Goal: Task Accomplishment & Management: Complete application form

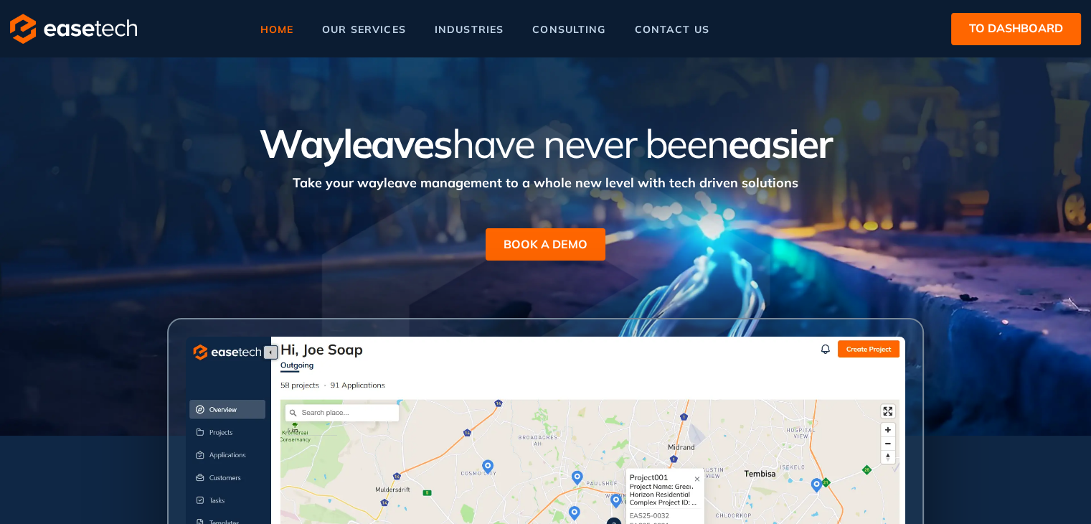
click at [274, 29] on span "home" at bounding box center [277, 29] width 34 height 10
click at [995, 32] on span "to dashboard" at bounding box center [1016, 28] width 94 height 18
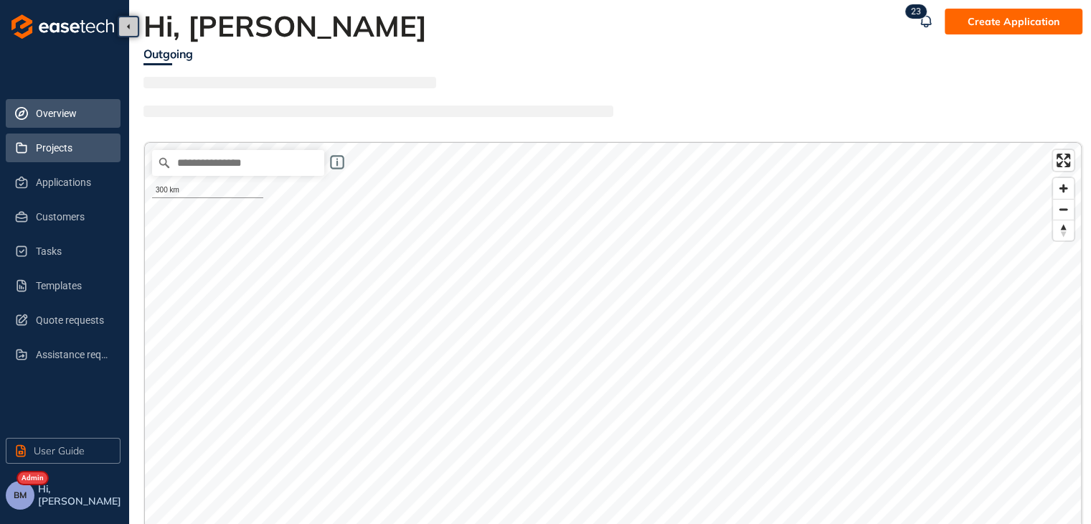
click at [37, 148] on span "Projects" at bounding box center [72, 147] width 73 height 29
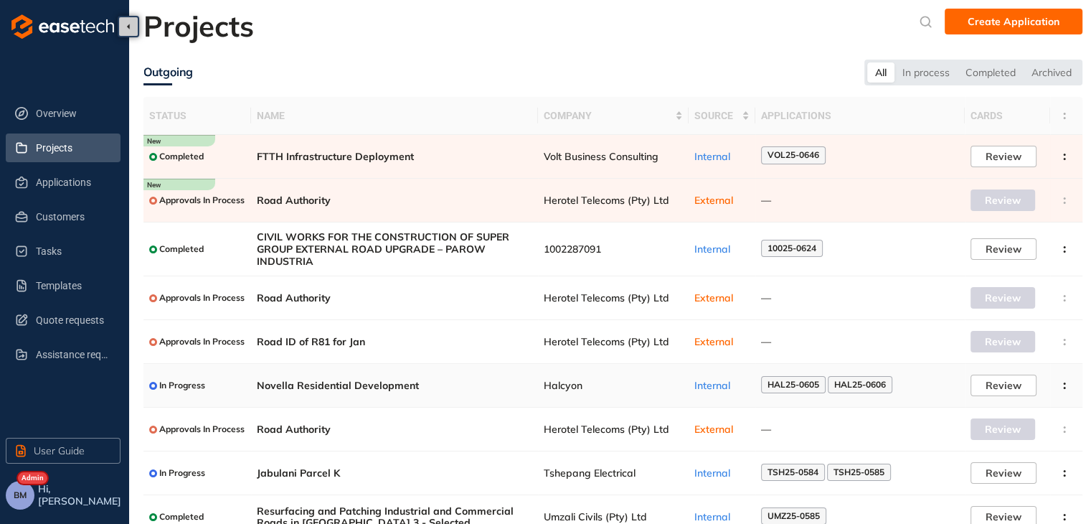
click at [556, 393] on td "Halcyon" at bounding box center [613, 386] width 151 height 44
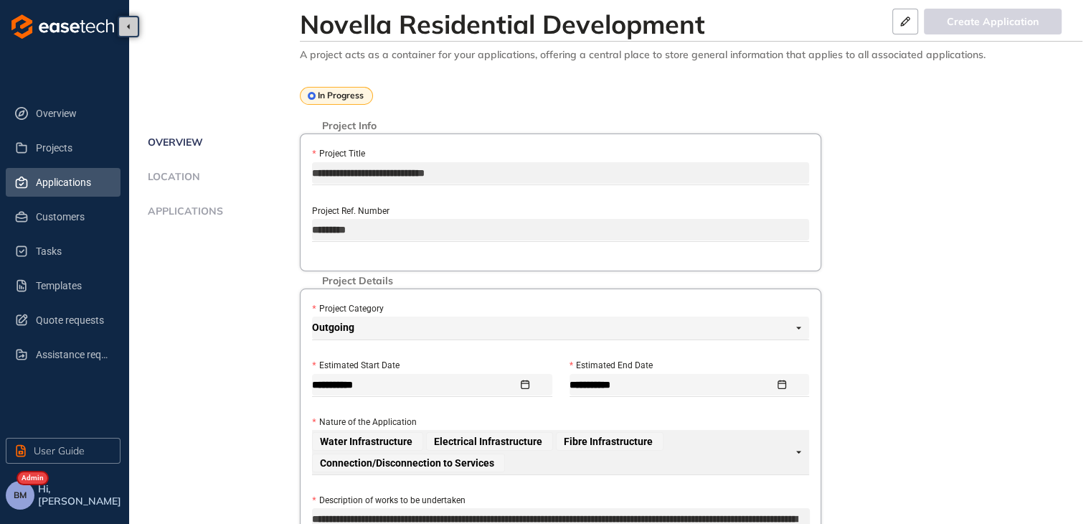
click at [60, 183] on span "Applications" at bounding box center [72, 182] width 73 height 29
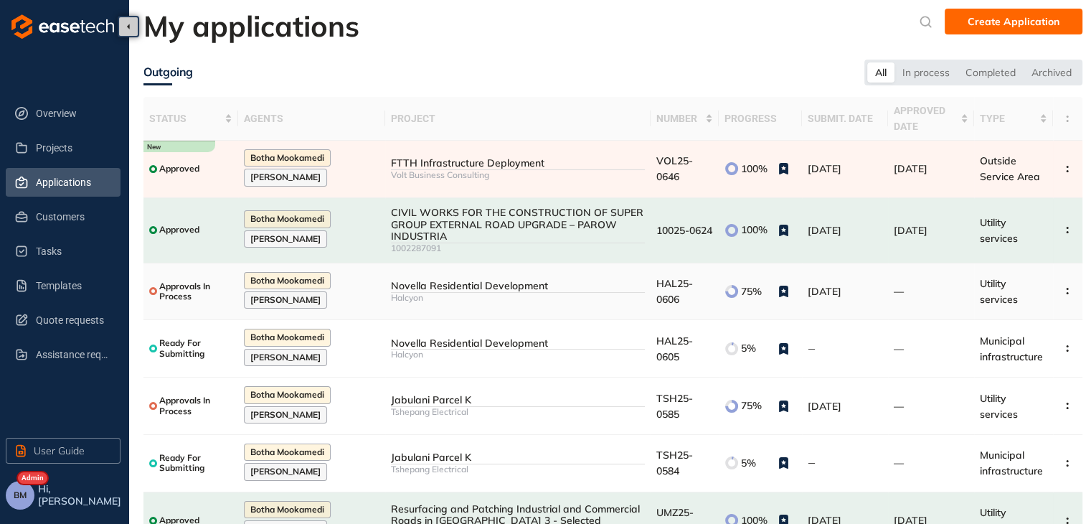
click at [663, 282] on span "HAL25-0606" at bounding box center [674, 291] width 37 height 29
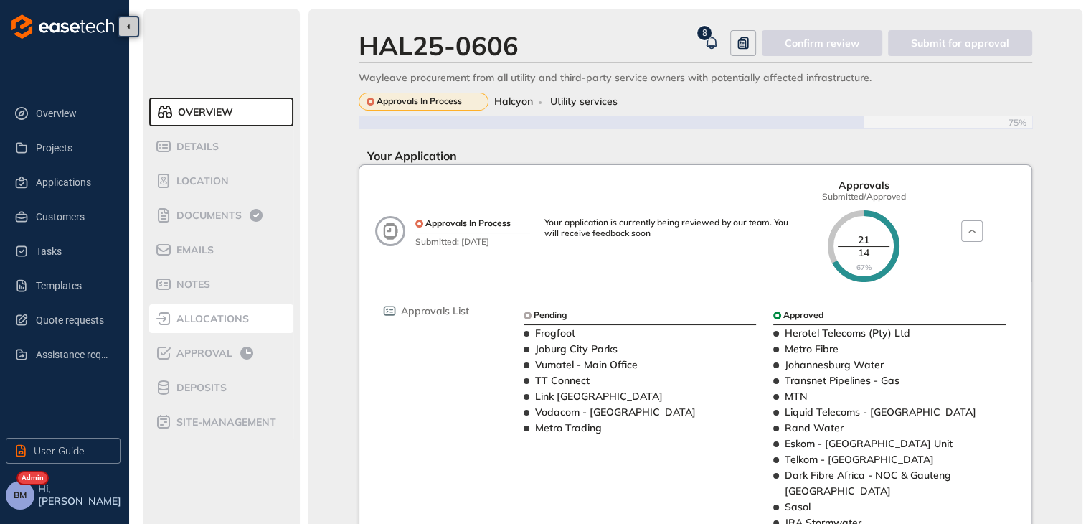
click at [191, 323] on span "allocations" at bounding box center [210, 319] width 77 height 12
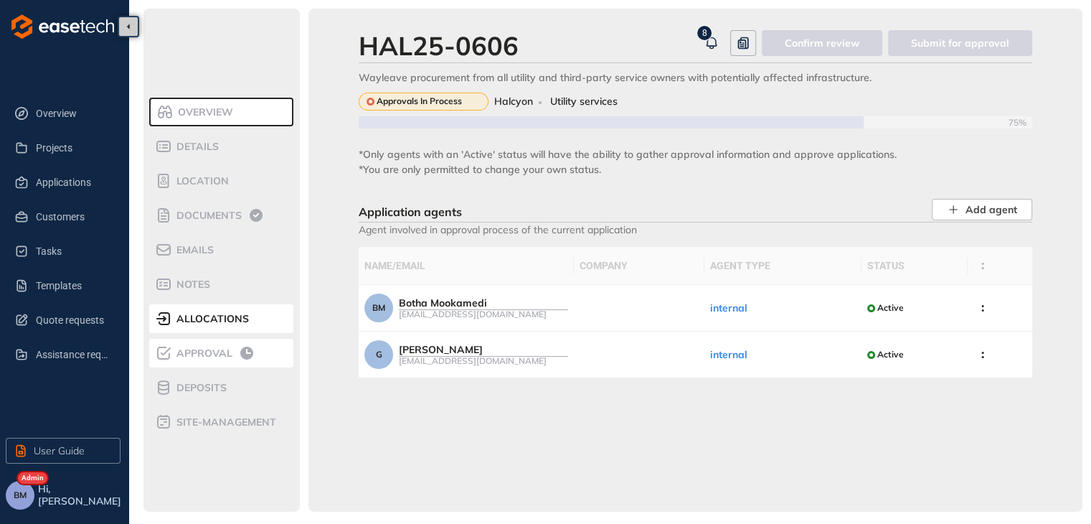
click at [194, 356] on span "Approval" at bounding box center [202, 353] width 60 height 12
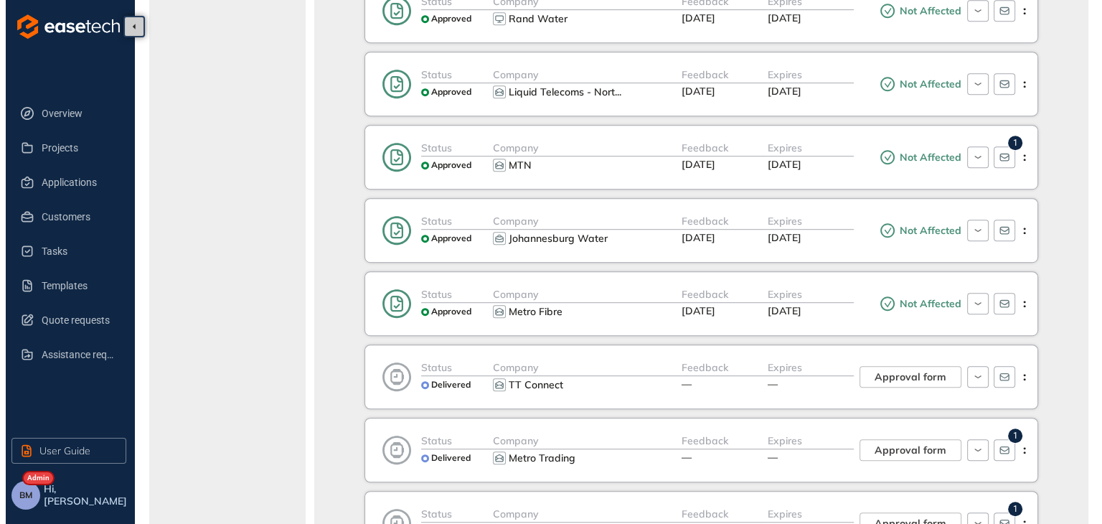
scroll to position [932, 0]
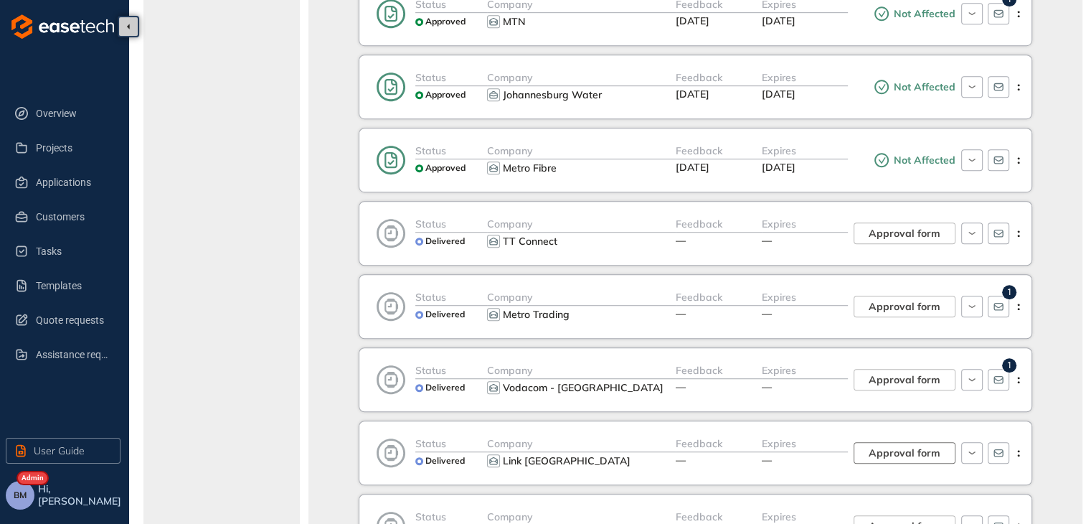
click at [910, 445] on span "Approval form" at bounding box center [904, 453] width 72 height 16
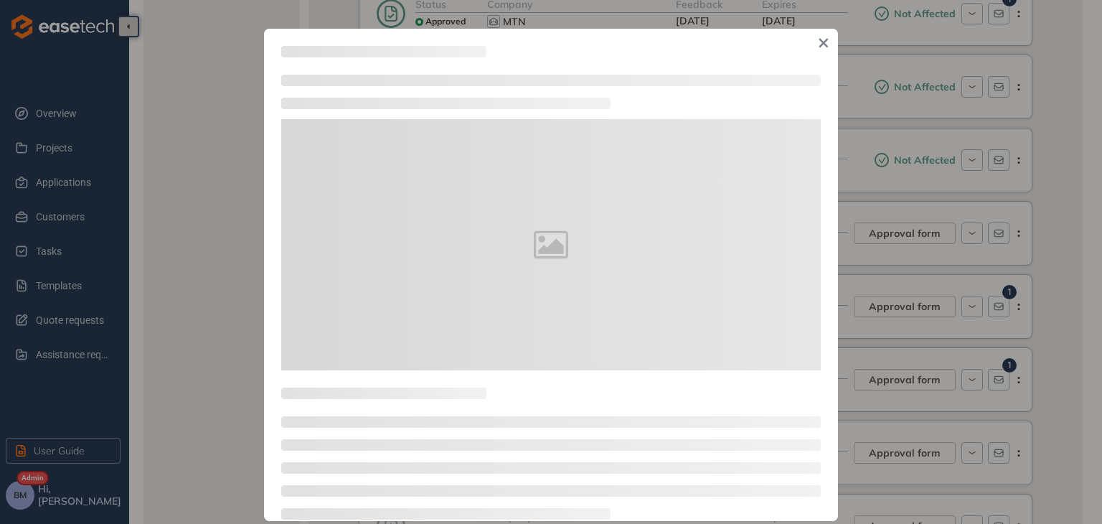
type textarea "**********"
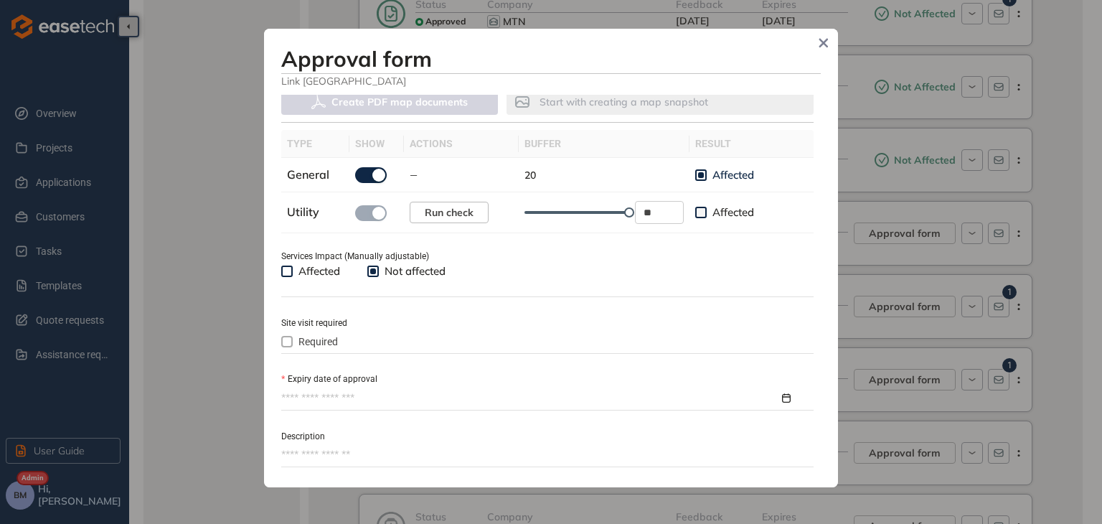
scroll to position [574, 0]
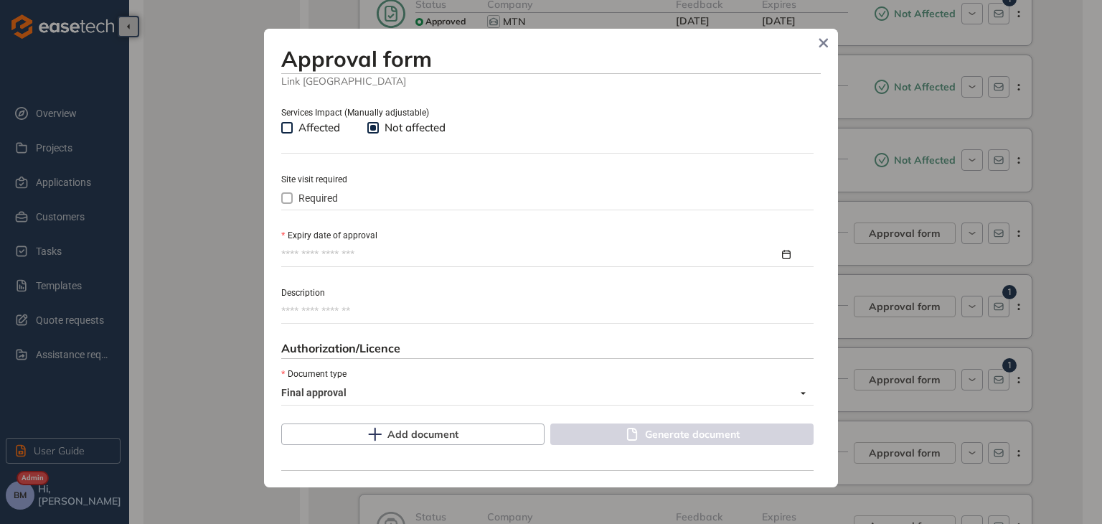
click at [305, 250] on input "Expiry date of approval" at bounding box center [530, 255] width 498 height 16
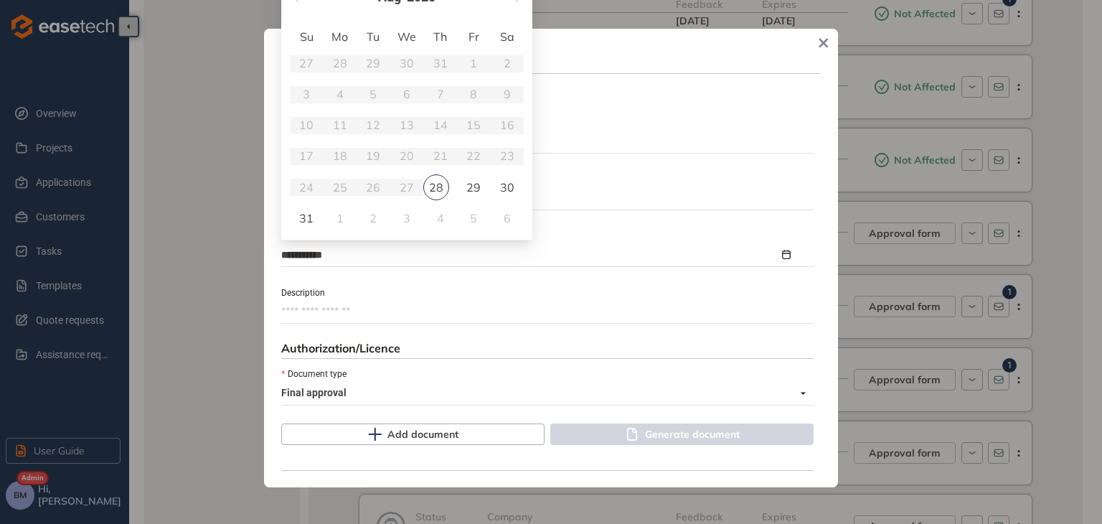
type input "**********"
click at [588, 50] on h3 "Approval form" at bounding box center [550, 59] width 539 height 26
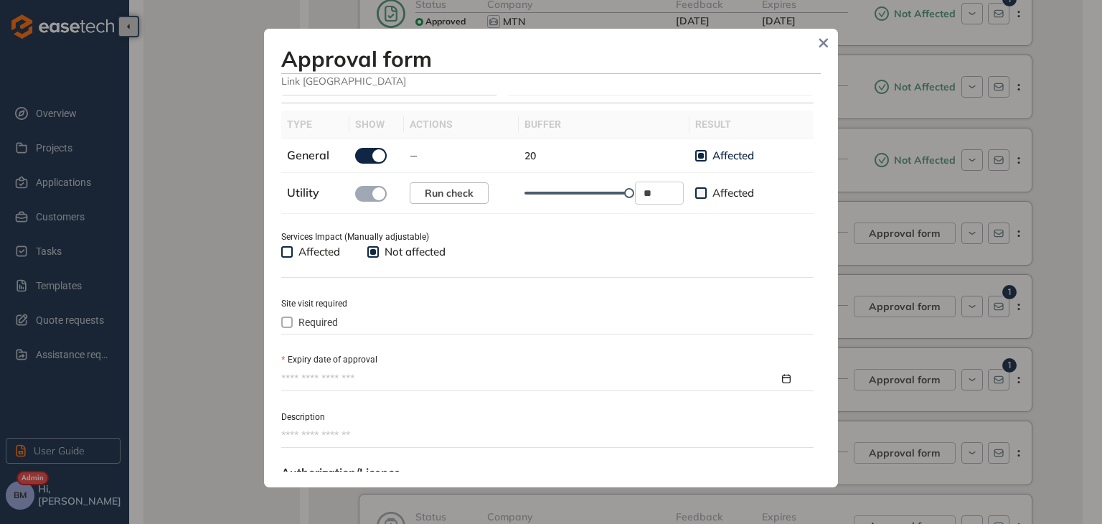
scroll to position [430, 0]
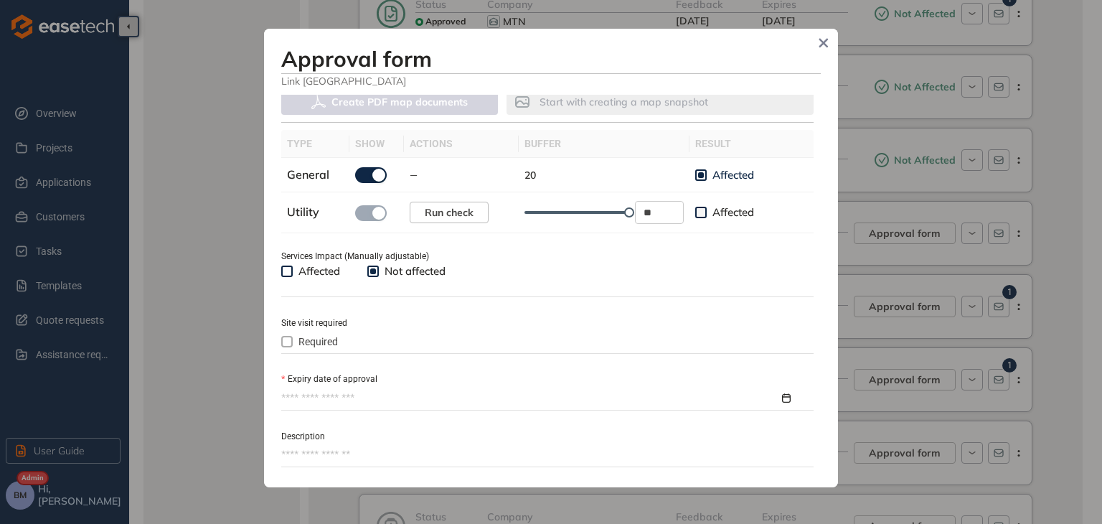
click at [313, 392] on input "Expiry date of approval" at bounding box center [530, 398] width 498 height 16
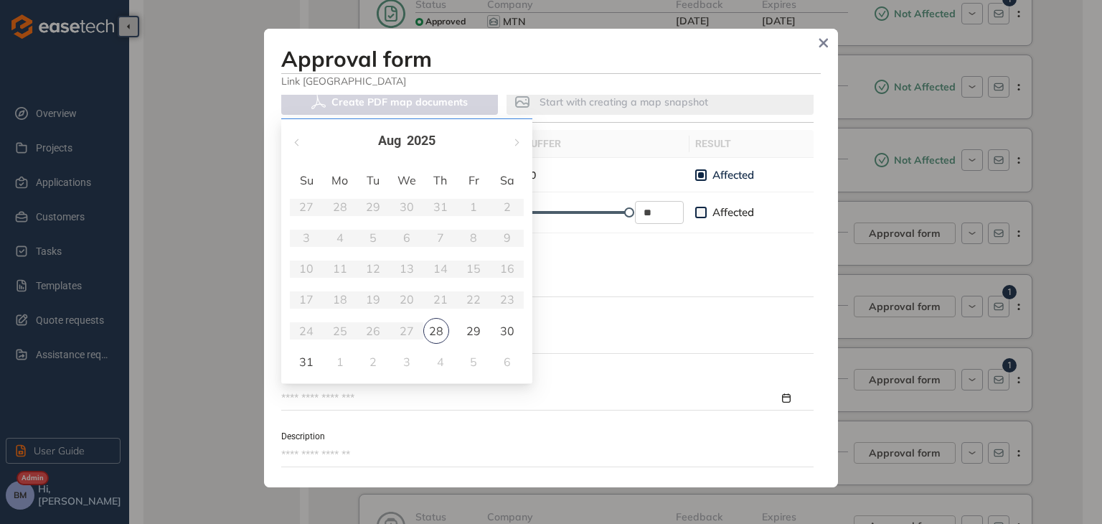
type input "**********"
click at [522, 142] on button "button" at bounding box center [516, 140] width 16 height 29
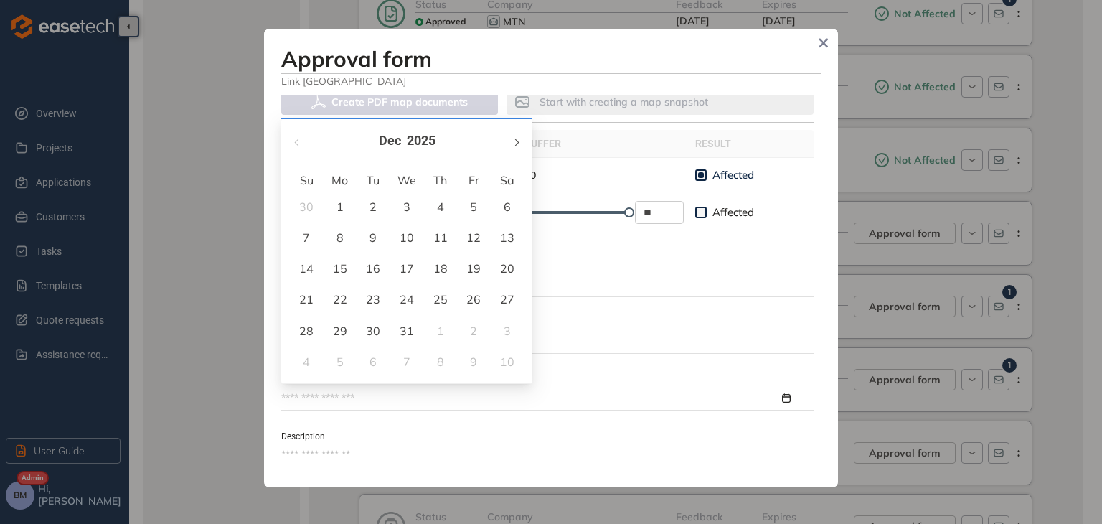
click at [522, 142] on button "button" at bounding box center [516, 140] width 16 height 29
type input "**********"
click at [472, 302] on div "27" at bounding box center [473, 298] width 17 height 17
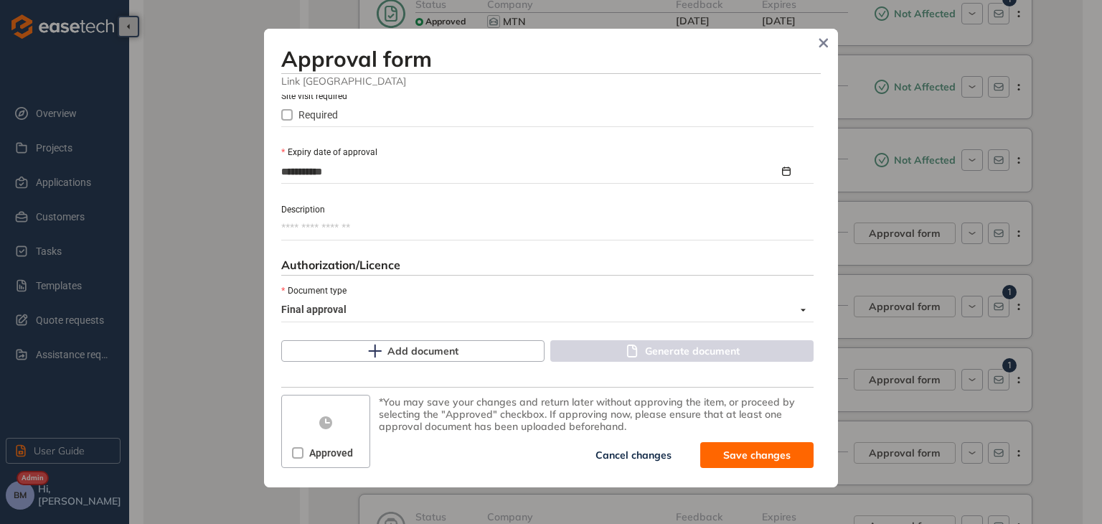
scroll to position [659, 0]
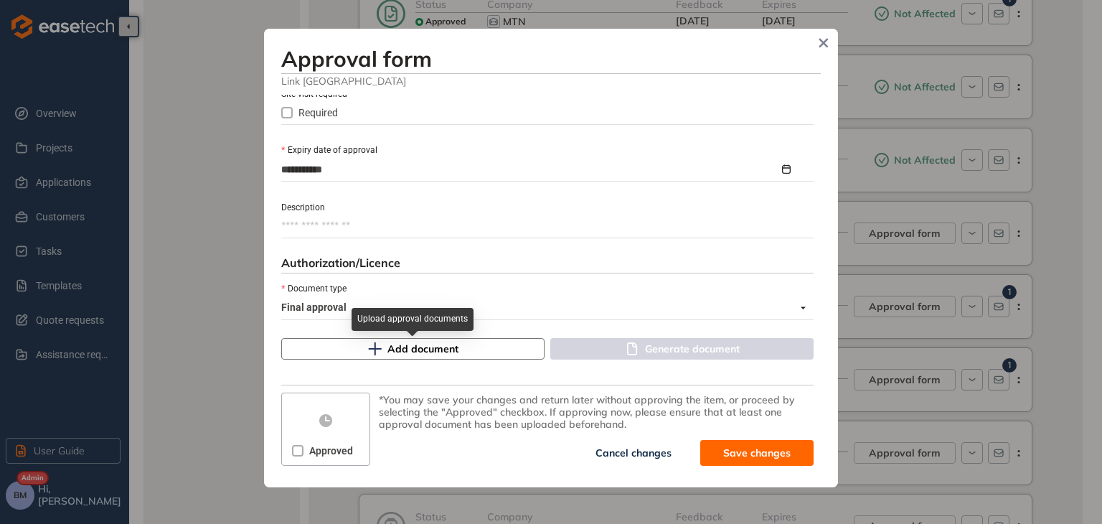
click at [387, 345] on span "Add document" at bounding box center [422, 349] width 71 height 16
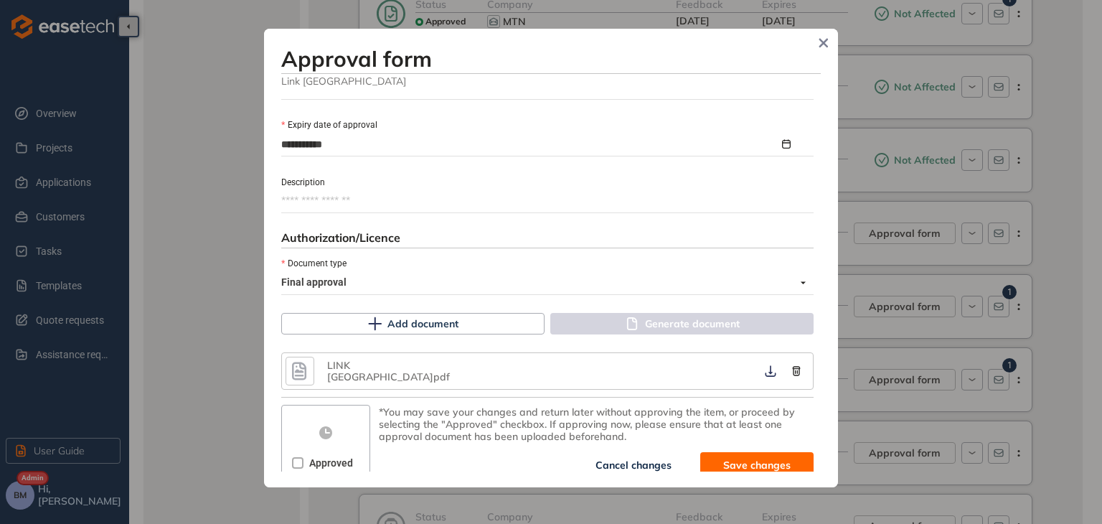
scroll to position [696, 0]
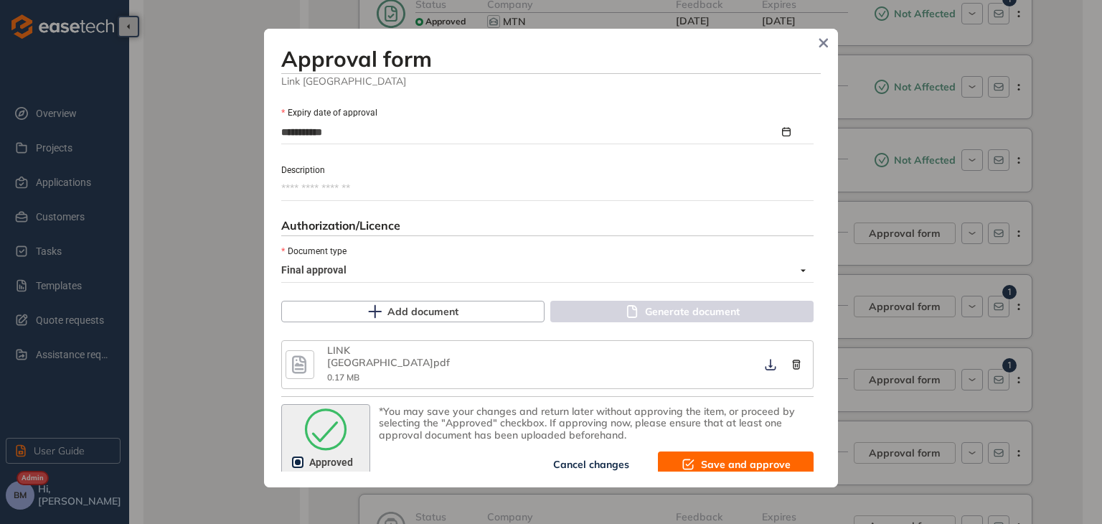
click at [717, 456] on span "Save and approve" at bounding box center [746, 464] width 90 height 16
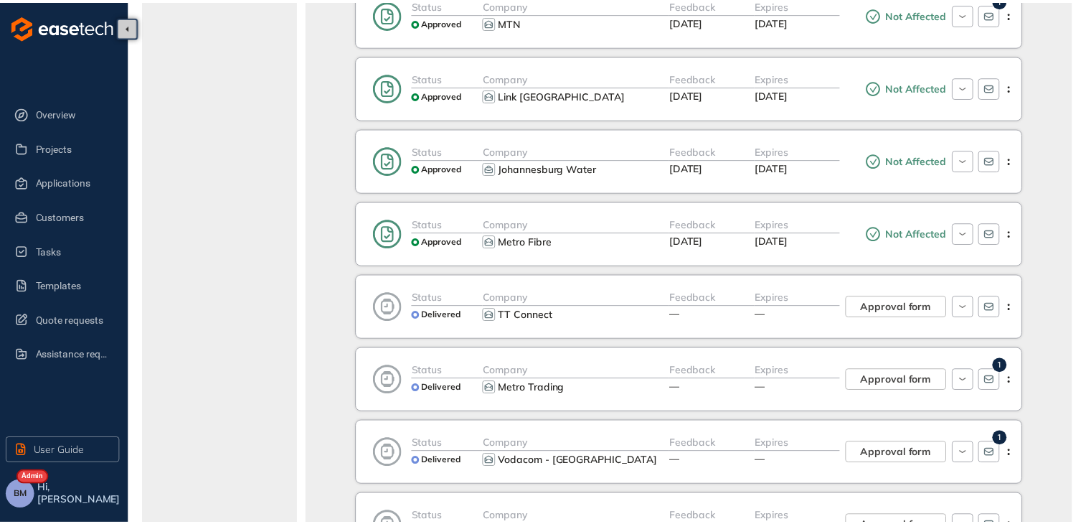
scroll to position [878, 0]
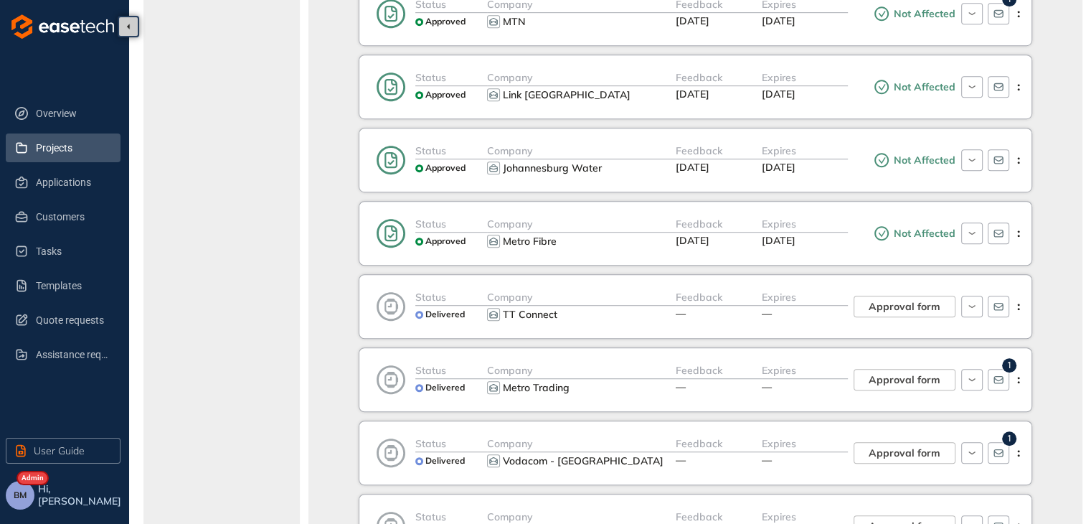
click at [53, 146] on span "Projects" at bounding box center [72, 147] width 73 height 29
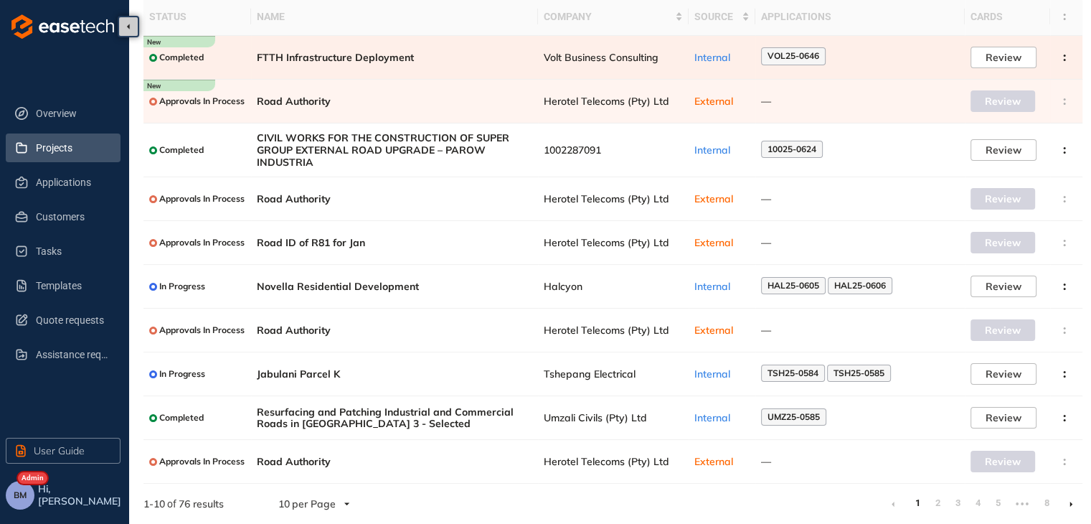
scroll to position [103, 0]
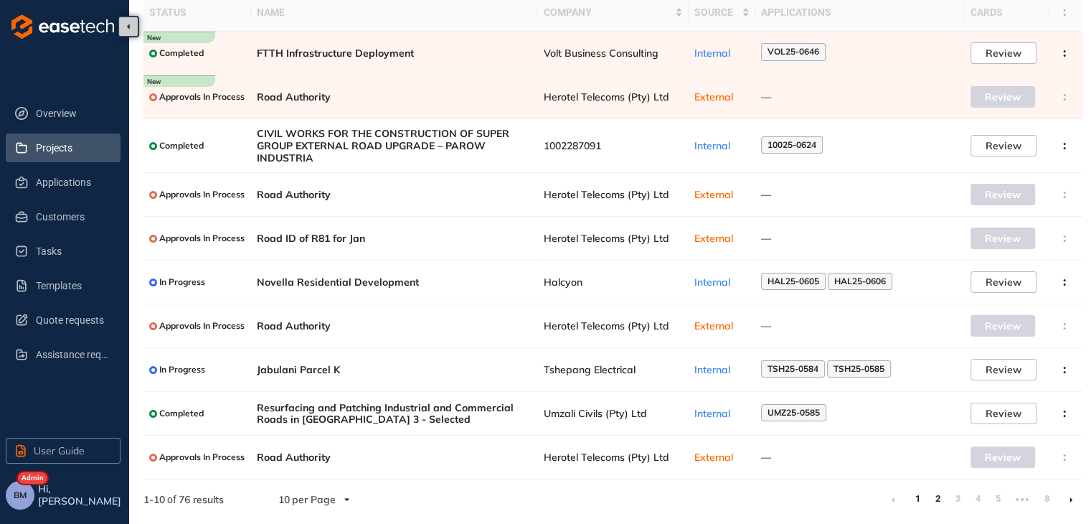
click at [937, 497] on link "2" at bounding box center [937, 499] width 14 height 22
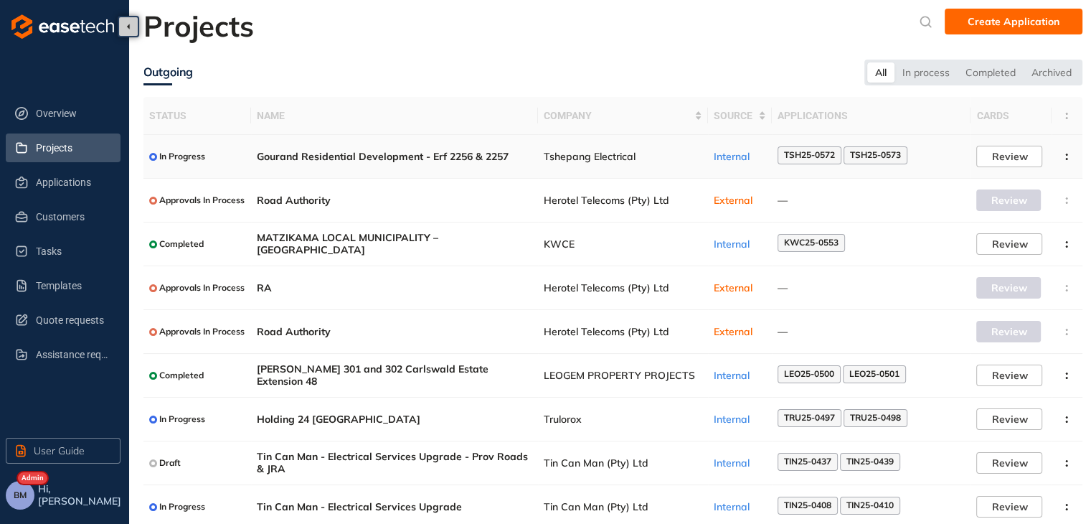
click at [589, 158] on span "Tshepang Electrical" at bounding box center [623, 157] width 158 height 12
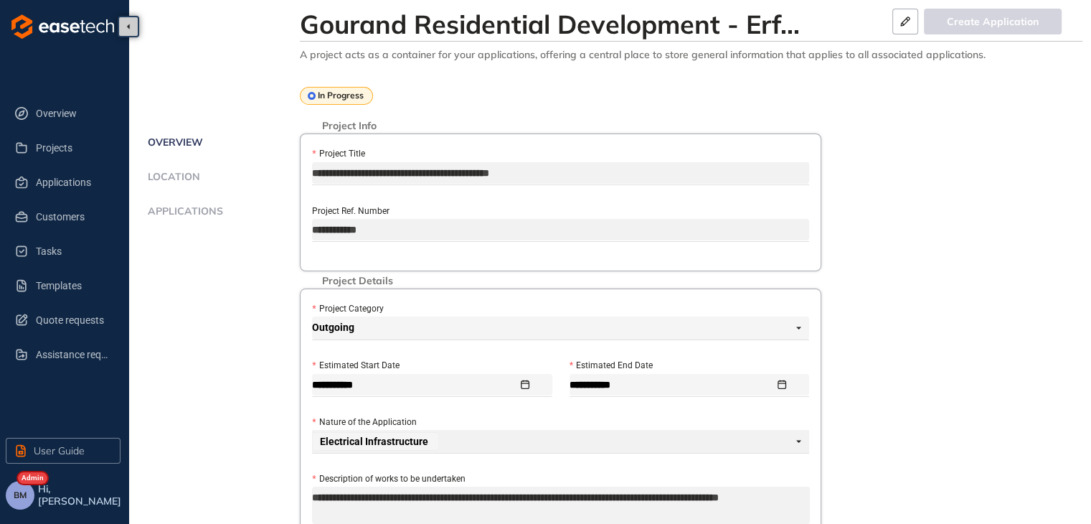
click at [163, 212] on span "Applications" at bounding box center [183, 211] width 80 height 12
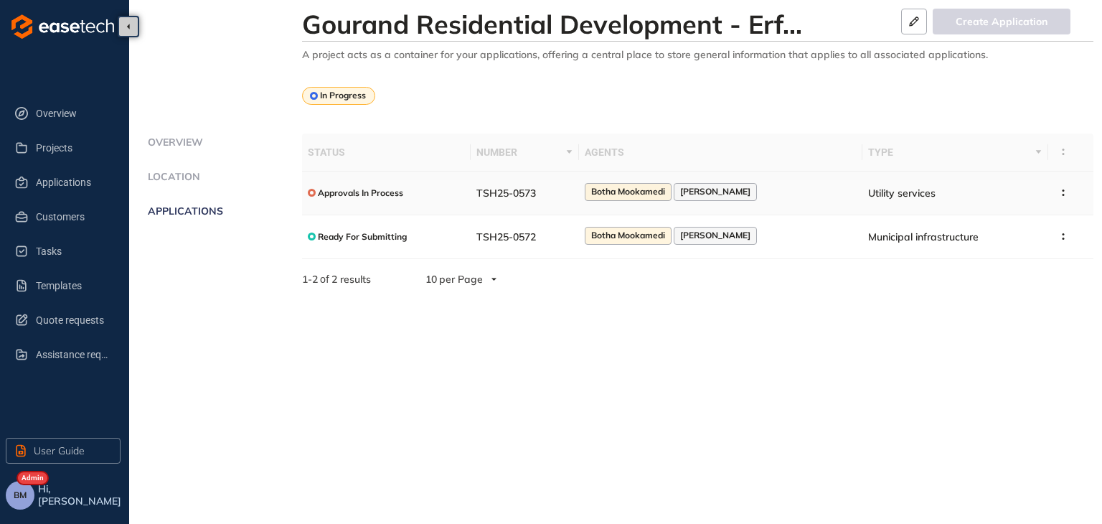
click at [524, 199] on span "TSH25-0573" at bounding box center [506, 192] width 60 height 13
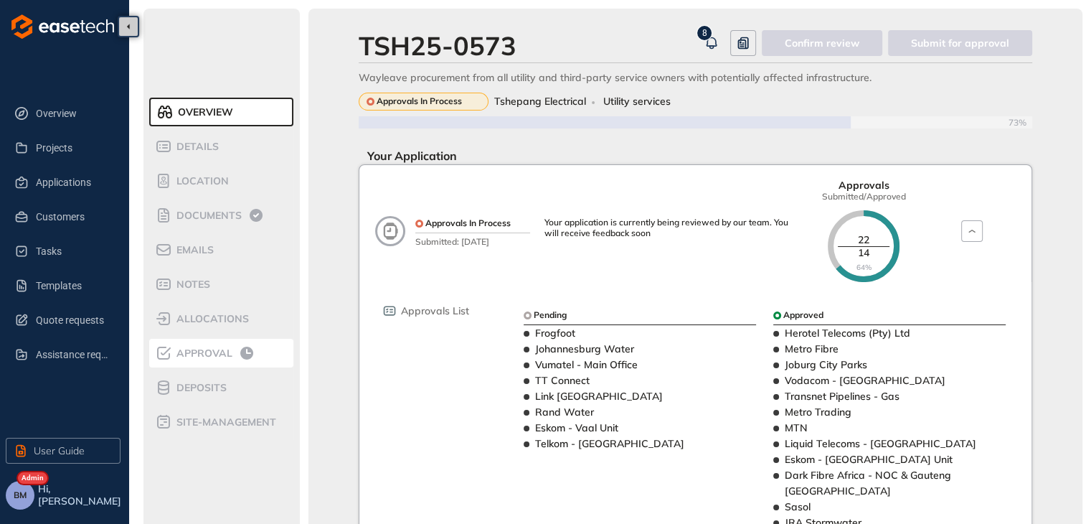
click at [196, 354] on span "Approval" at bounding box center [202, 353] width 60 height 12
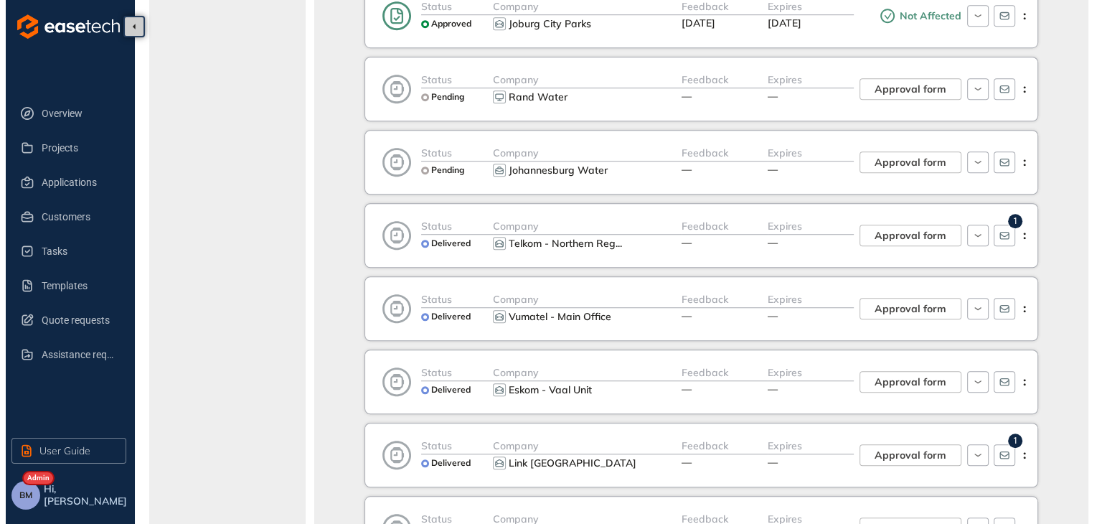
scroll to position [1147, 0]
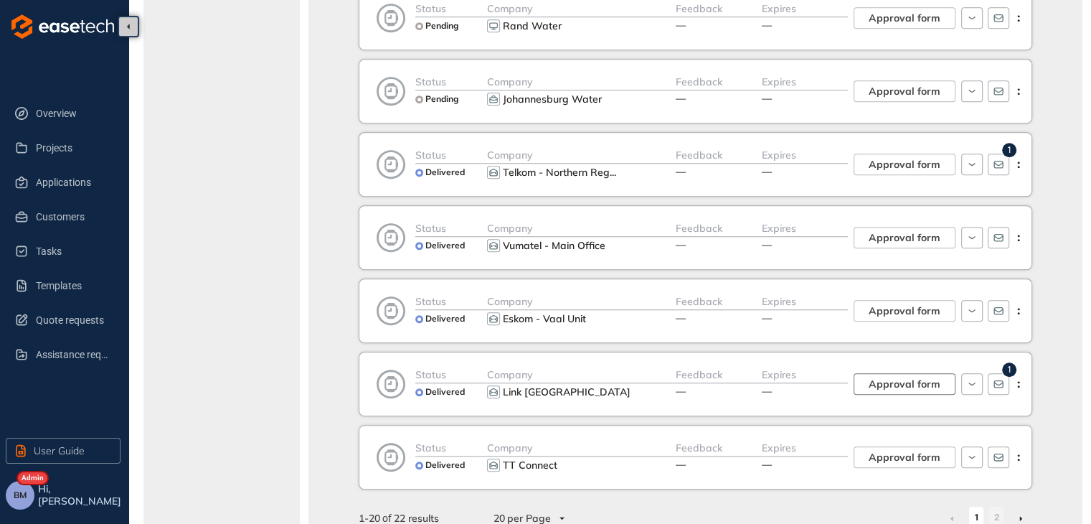
click at [914, 376] on span "Approval form" at bounding box center [904, 384] width 72 height 16
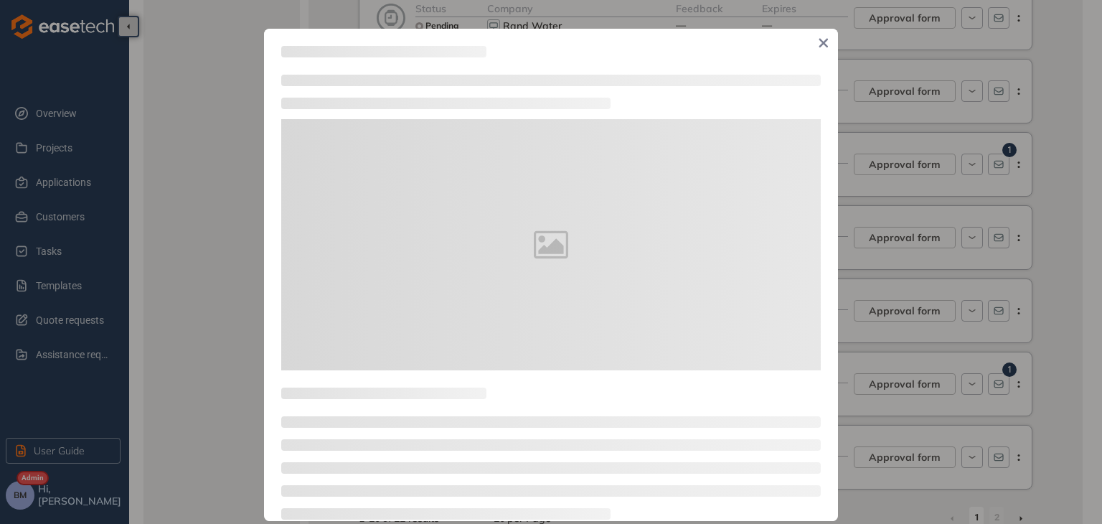
type textarea "**********"
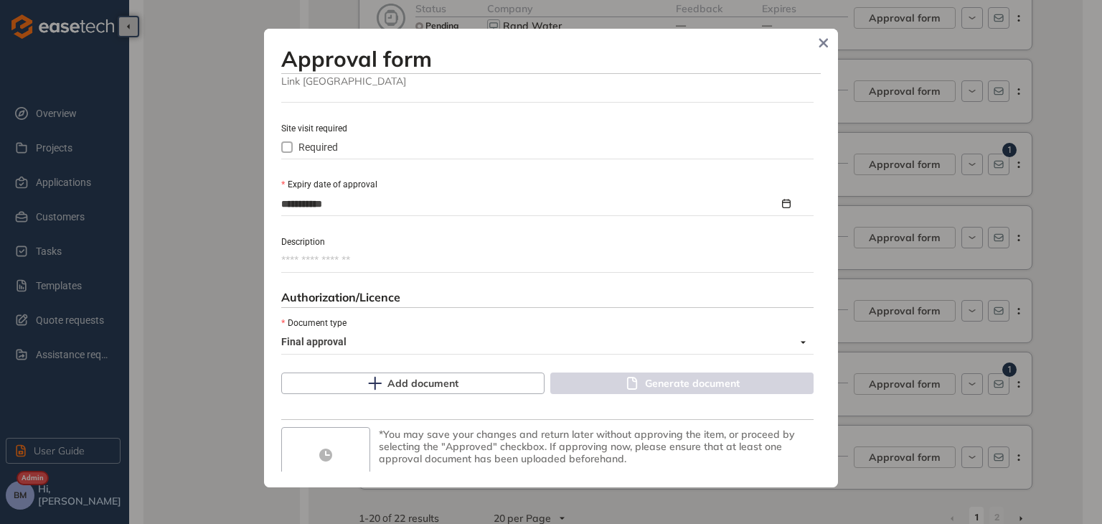
scroll to position [645, 0]
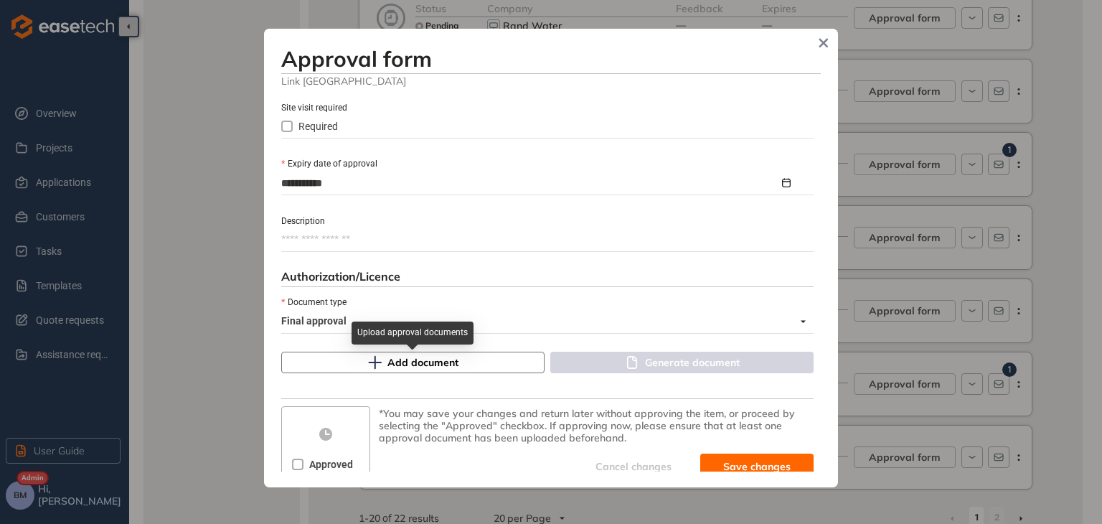
click at [403, 362] on span "Add document" at bounding box center [422, 362] width 71 height 16
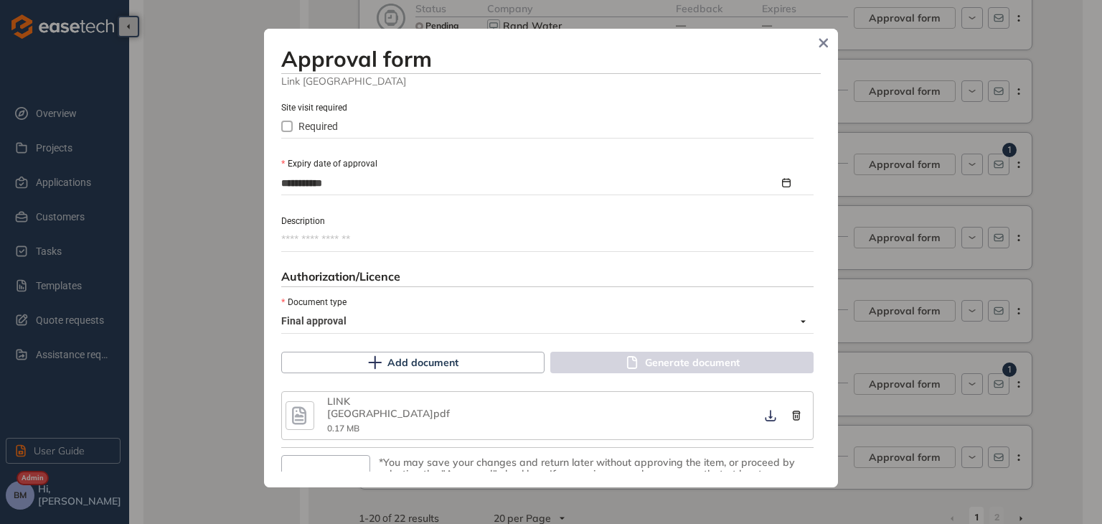
scroll to position [696, 0]
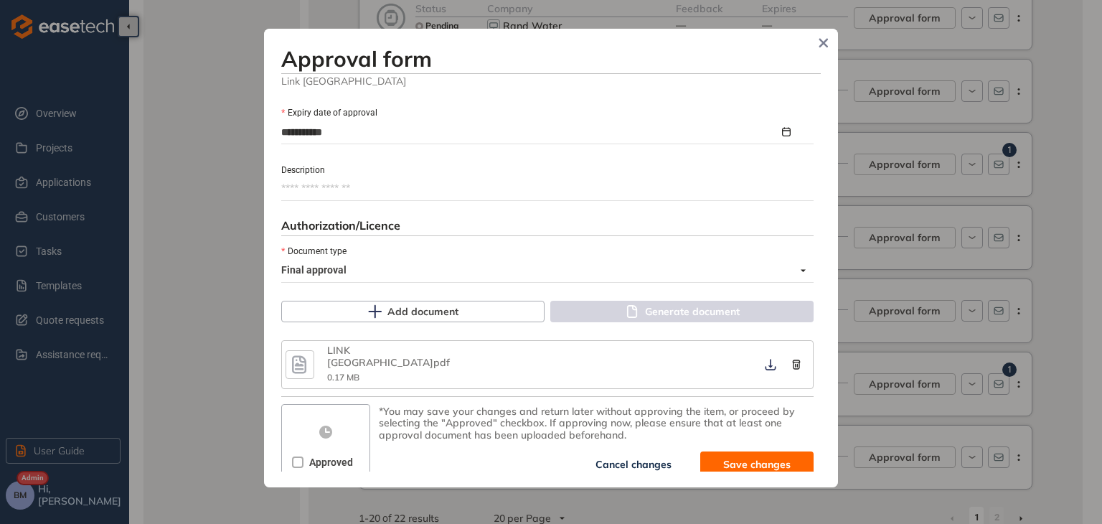
click at [714, 451] on button "Save changes" at bounding box center [756, 464] width 113 height 26
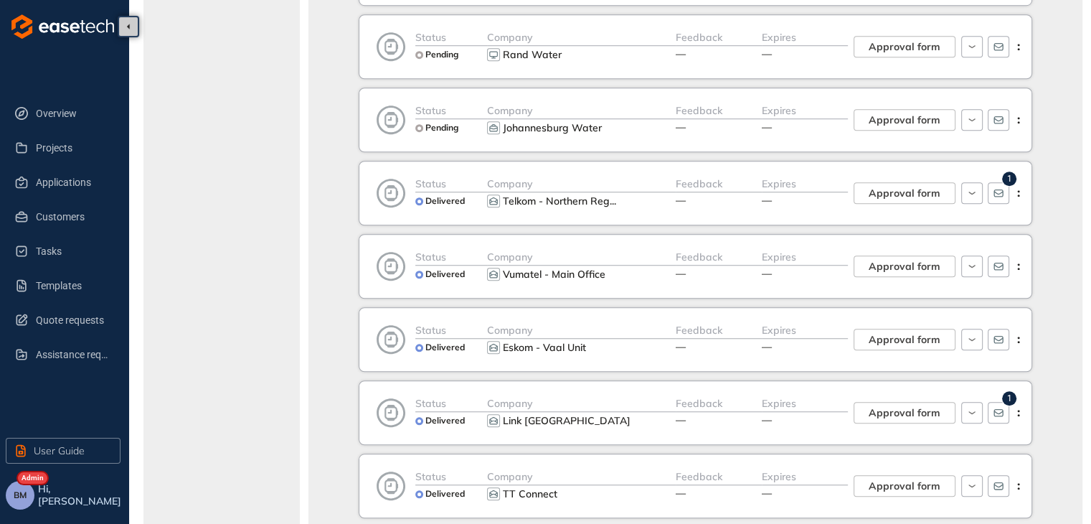
scroll to position [1196, 0]
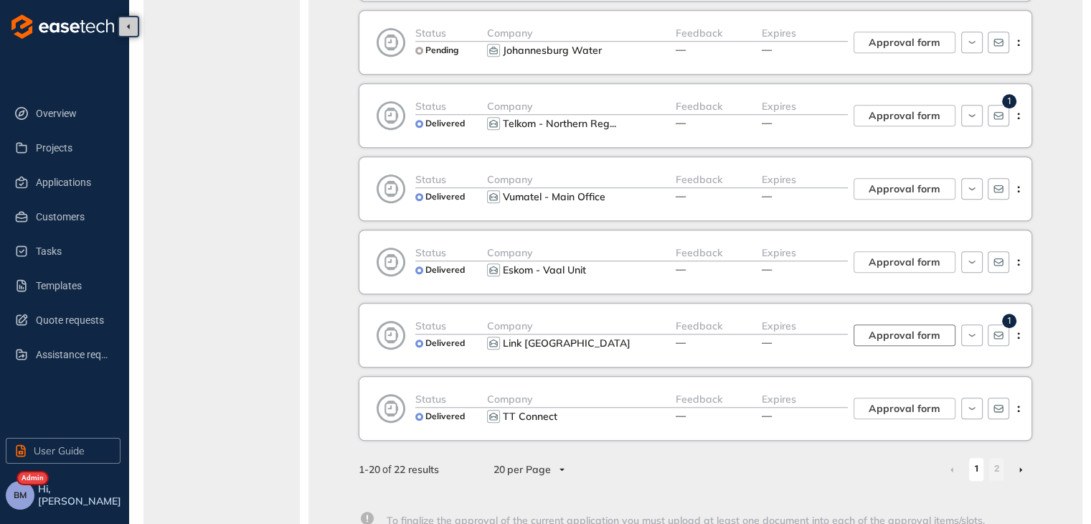
click at [900, 327] on span "Approval form" at bounding box center [904, 335] width 72 height 16
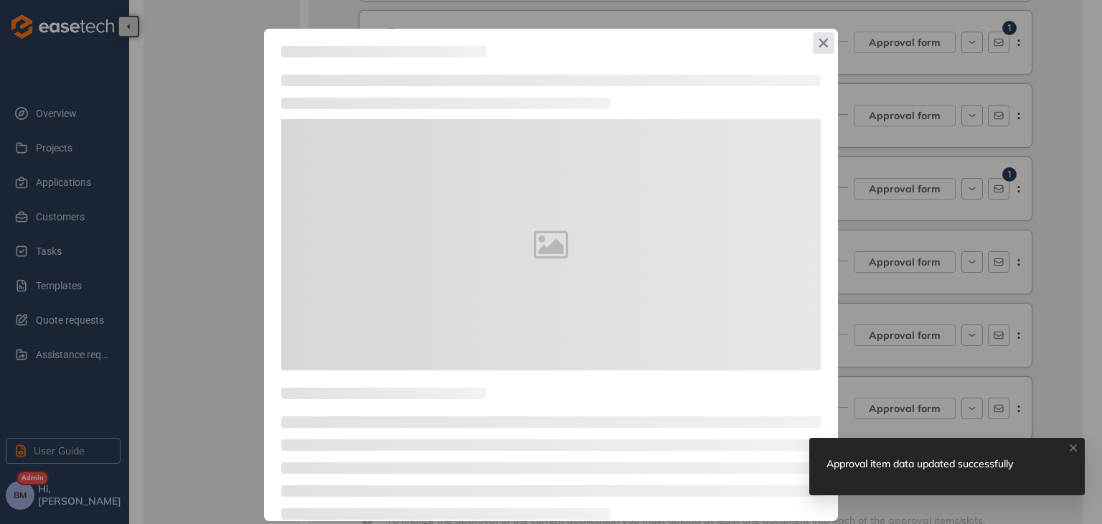
click at [819, 39] on icon "Close" at bounding box center [823, 43] width 9 height 9
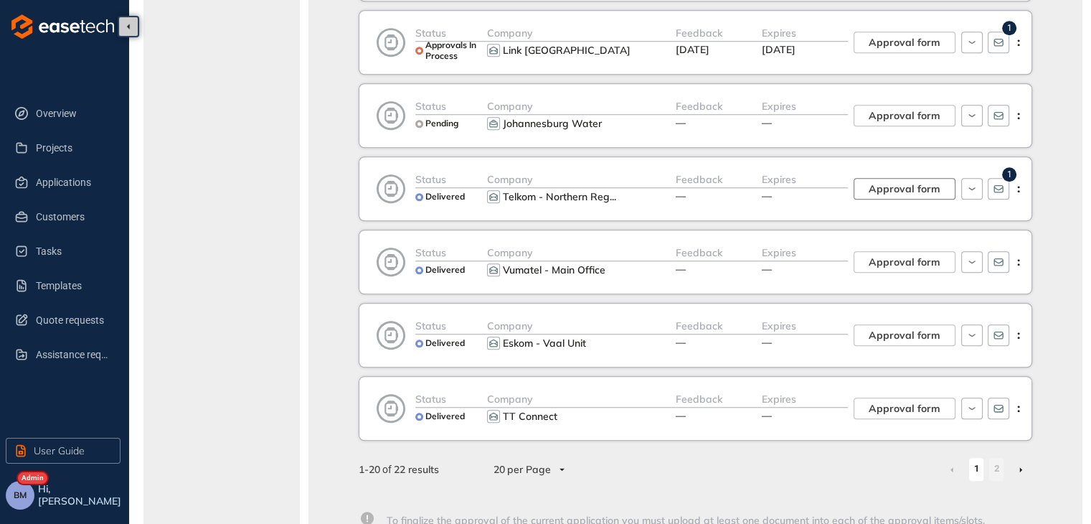
click at [919, 184] on span "Approval form" at bounding box center [904, 189] width 72 height 16
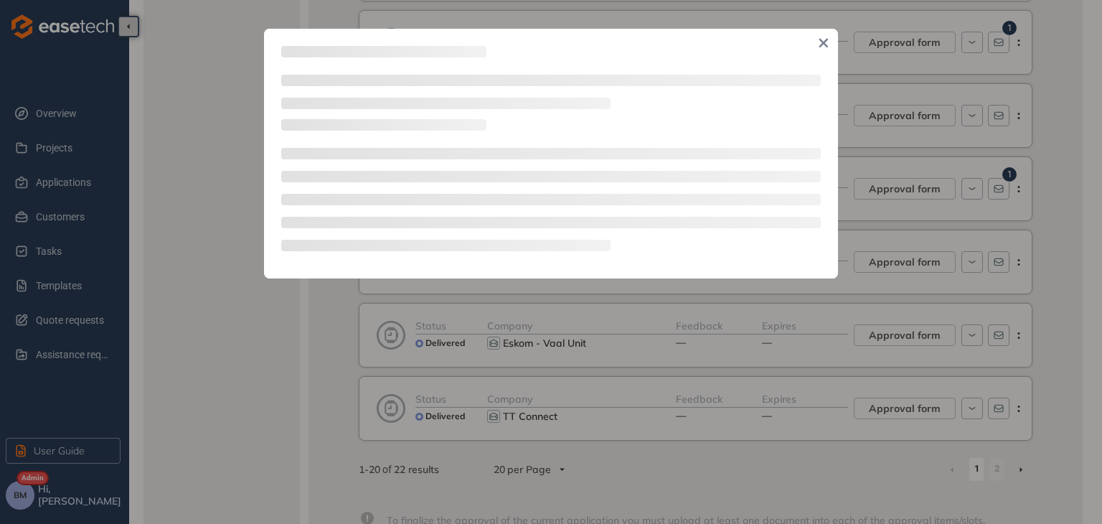
click at [818, 41] on icon "Close" at bounding box center [823, 43] width 10 height 10
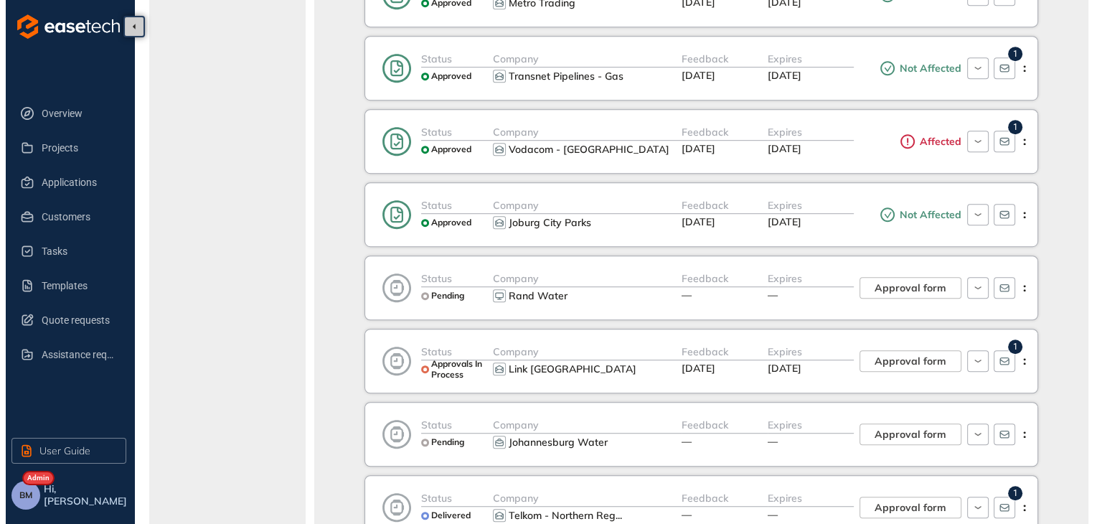
scroll to position [1076, 0]
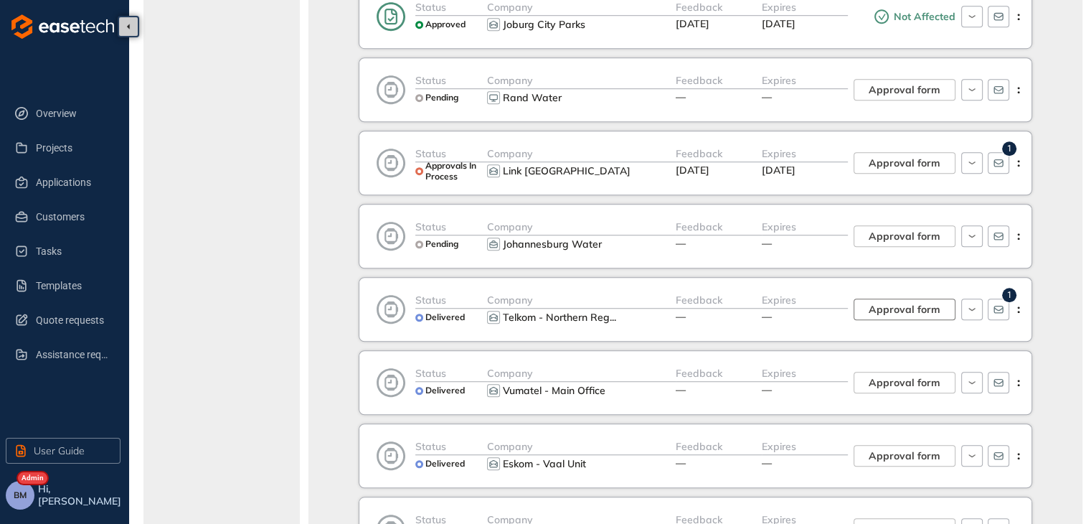
click at [881, 308] on span "Approval form" at bounding box center [904, 309] width 72 height 16
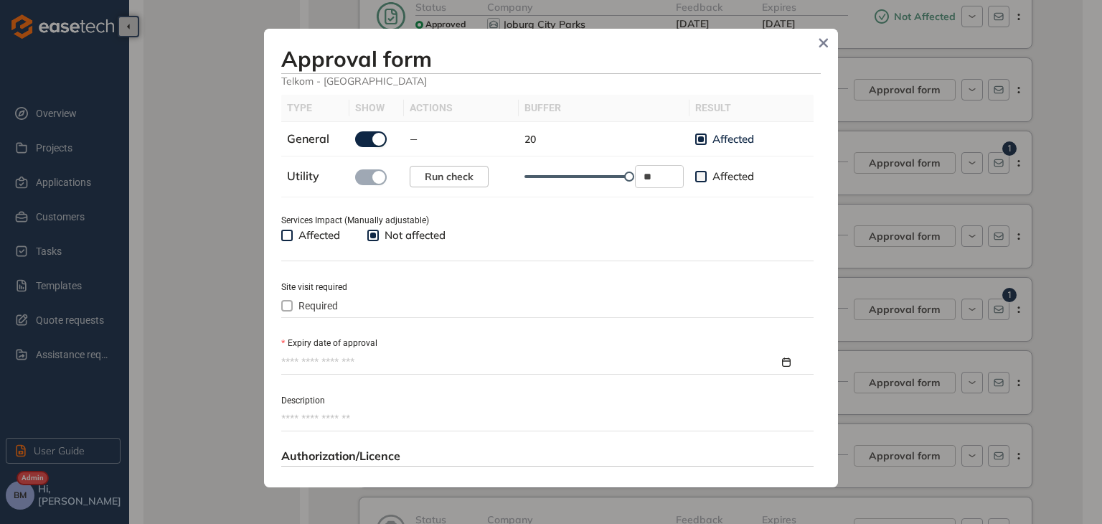
scroll to position [502, 0]
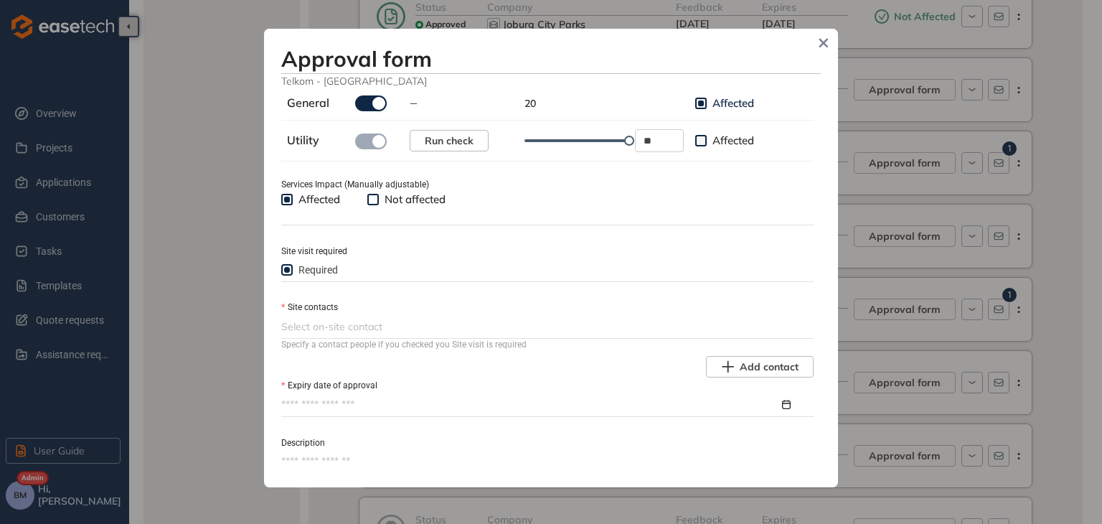
click at [307, 325] on div at bounding box center [545, 326] width 529 height 17
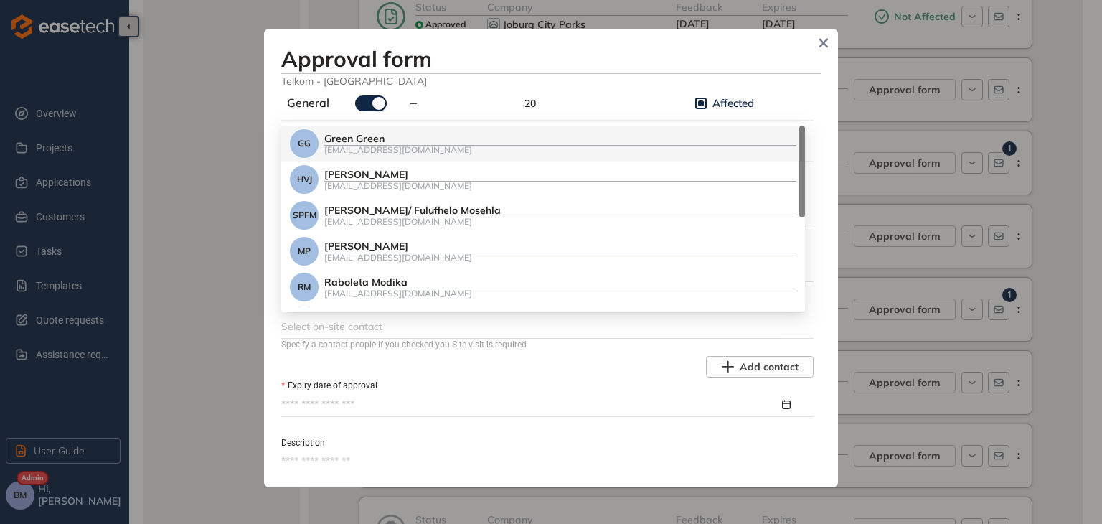
click at [307, 324] on div at bounding box center [545, 326] width 529 height 17
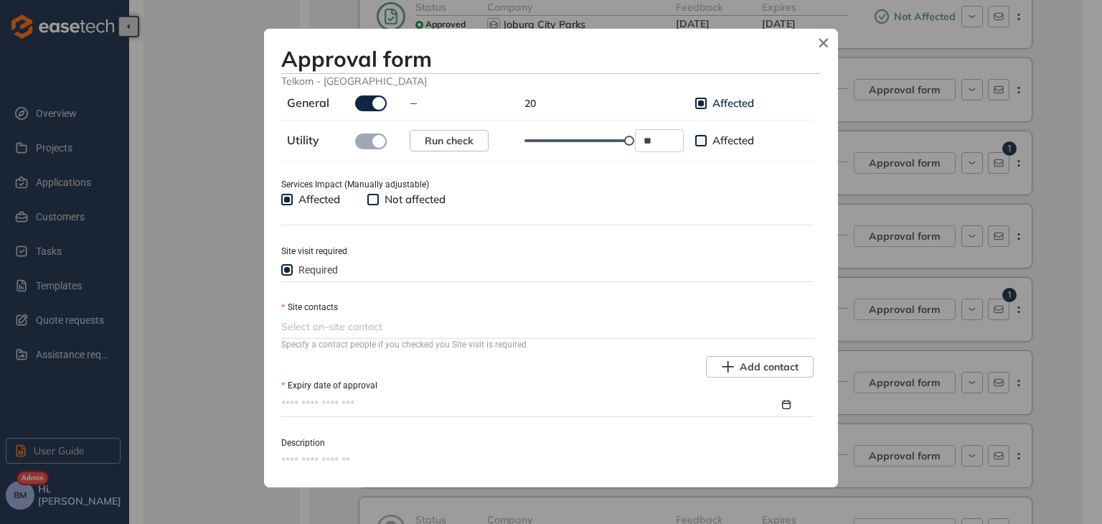
click at [378, 199] on span at bounding box center [372, 199] width 11 height 11
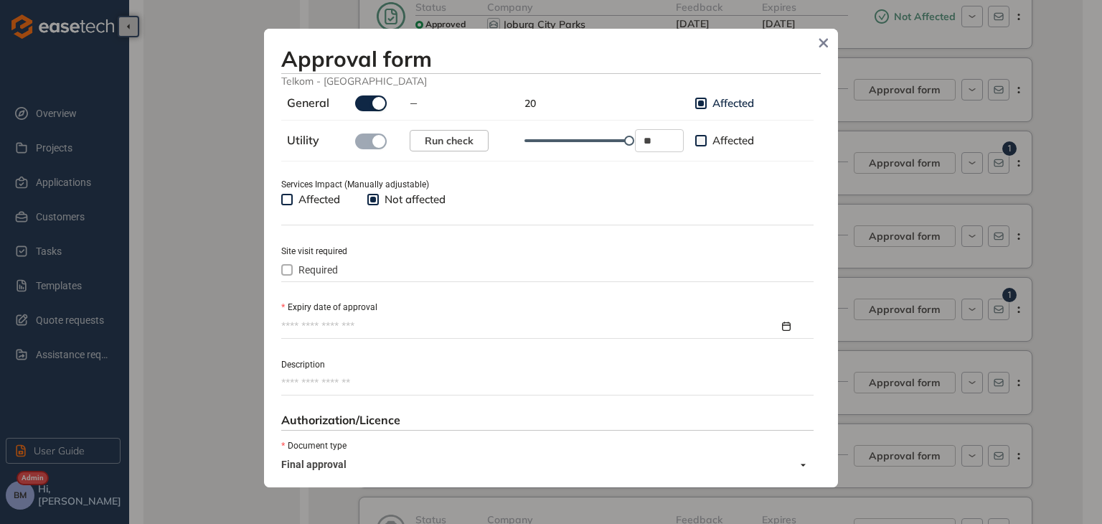
click at [313, 318] on input "Expiry date of approval" at bounding box center [530, 326] width 498 height 16
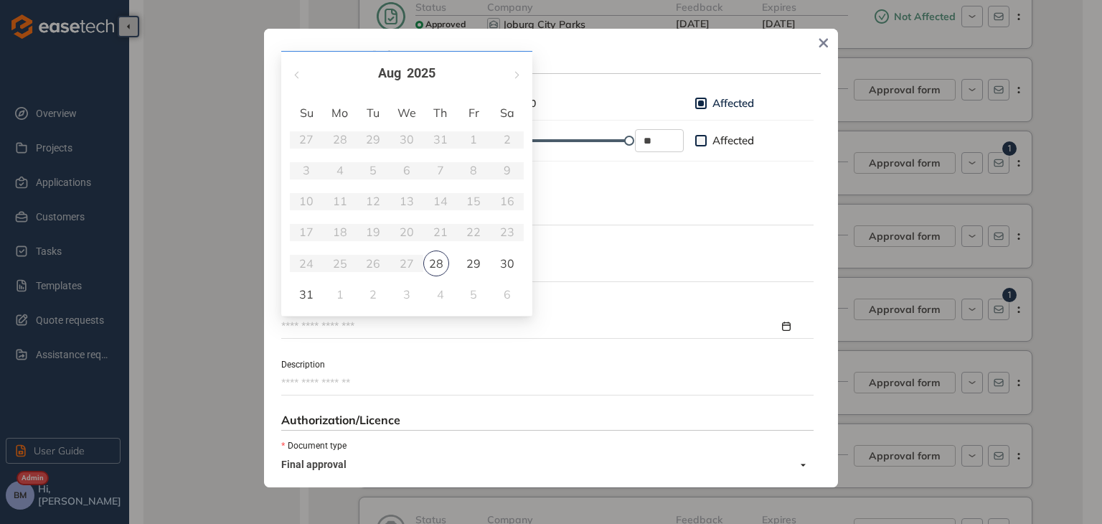
type input "**********"
click at [515, 70] on span "button" at bounding box center [515, 70] width 7 height 7
click at [516, 69] on span "button" at bounding box center [515, 70] width 7 height 7
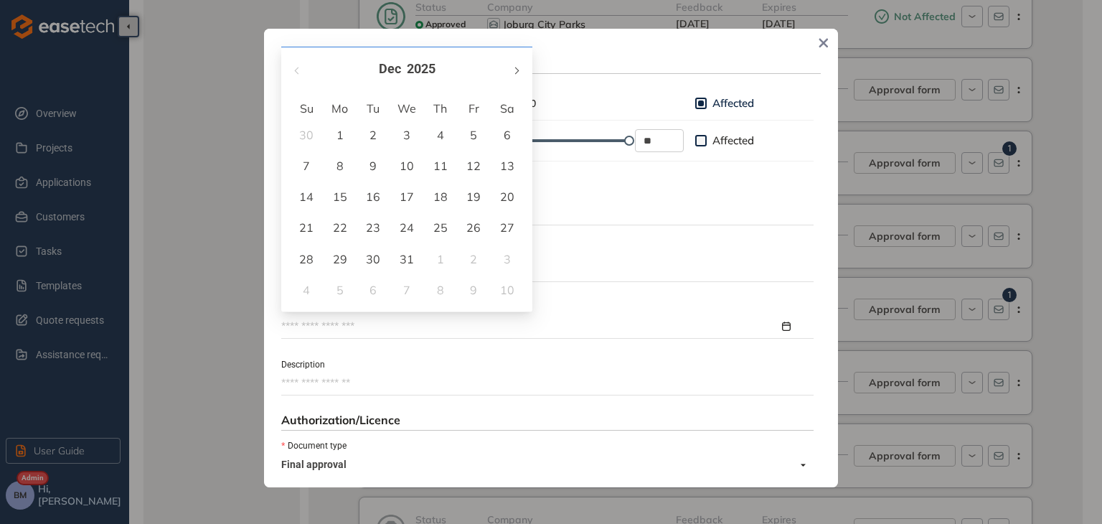
click at [516, 69] on span "button" at bounding box center [515, 70] width 7 height 7
click at [516, 70] on span "button" at bounding box center [515, 70] width 7 height 7
type input "**********"
click at [313, 196] on div "15" at bounding box center [306, 196] width 17 height 17
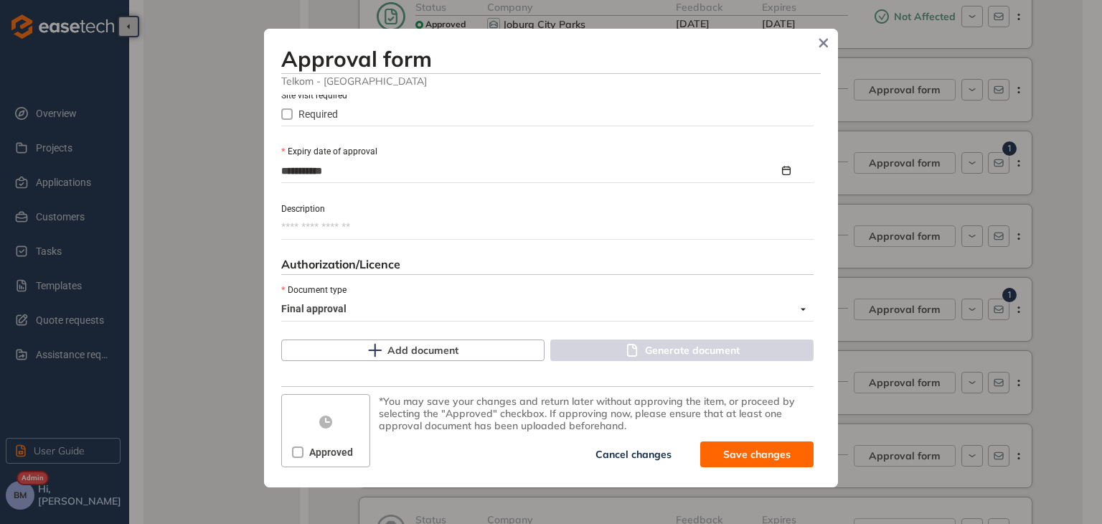
scroll to position [659, 0]
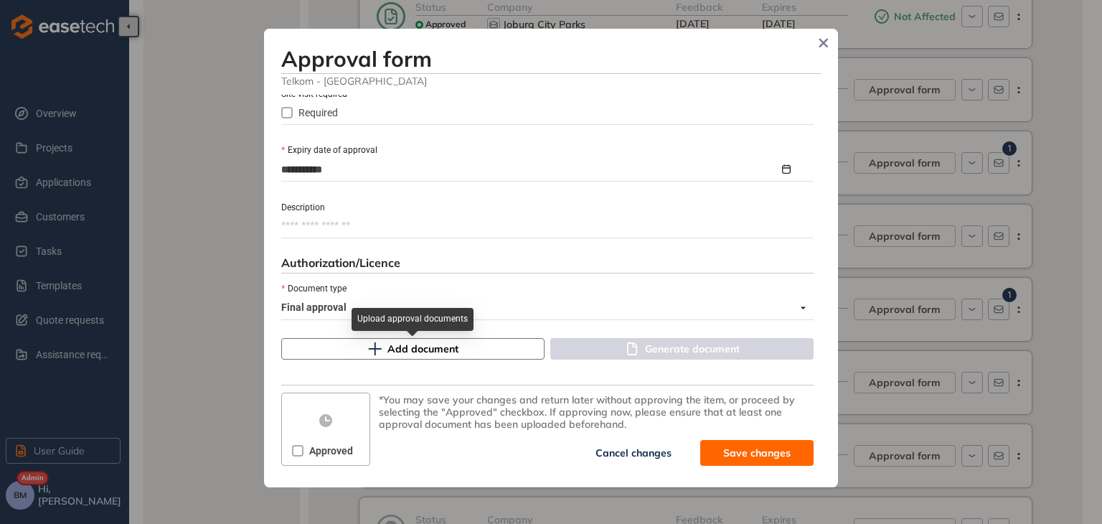
click at [392, 349] on span "Add document" at bounding box center [422, 349] width 71 height 16
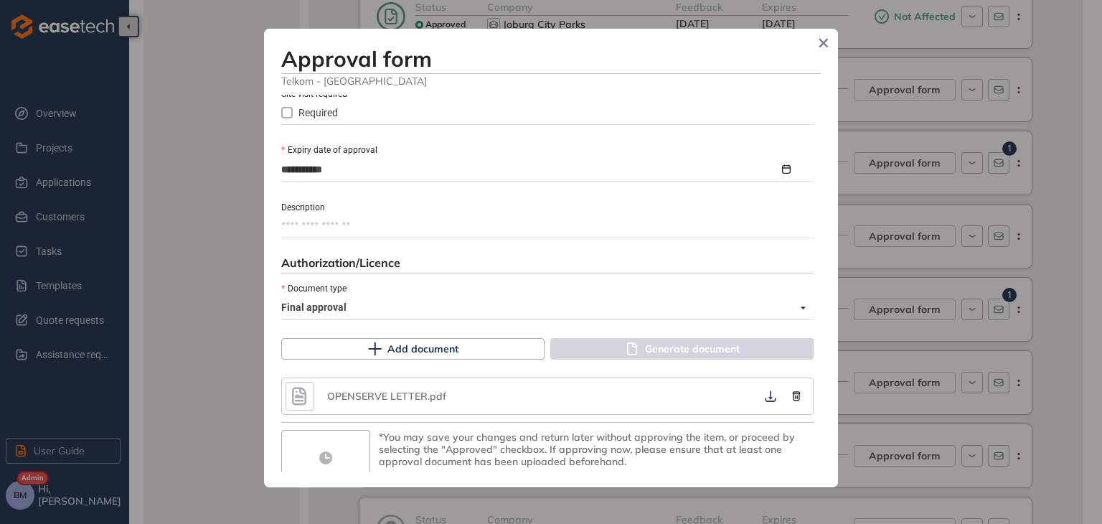
scroll to position [696, 0]
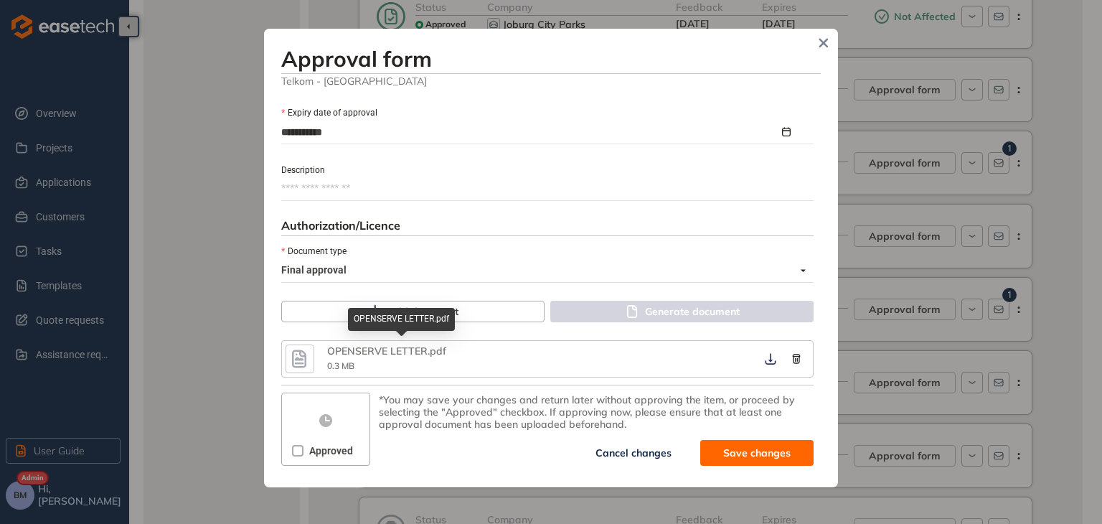
click at [410, 315] on div "OPENSERVE LETTER.pdf" at bounding box center [401, 319] width 107 height 23
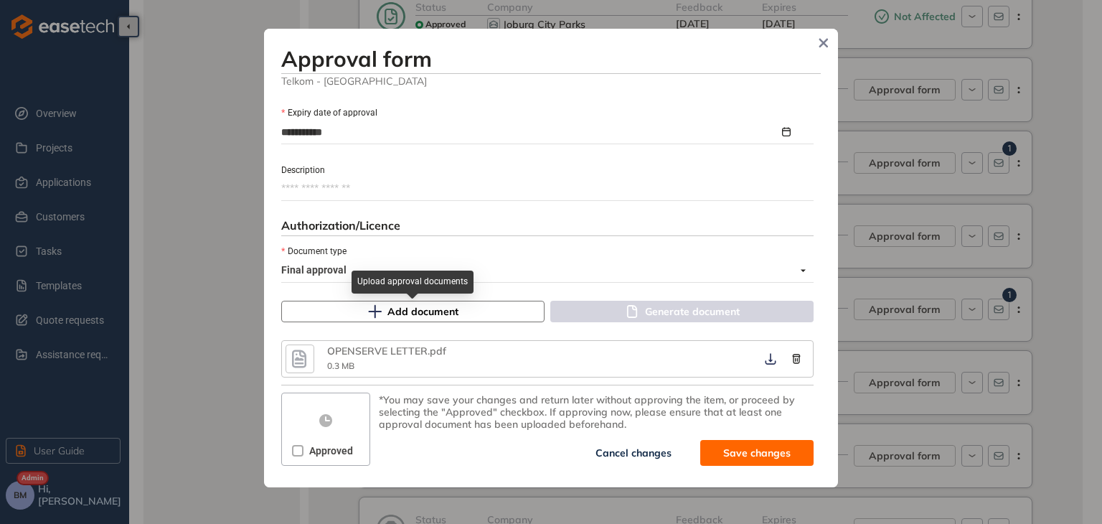
click at [453, 319] on button "Add document" at bounding box center [412, 311] width 263 height 22
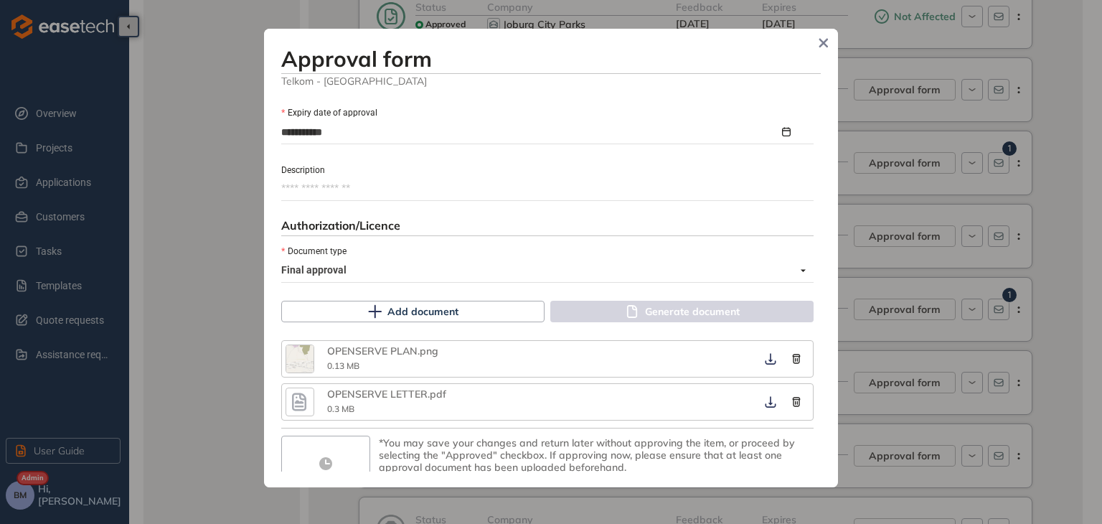
scroll to position [739, 0]
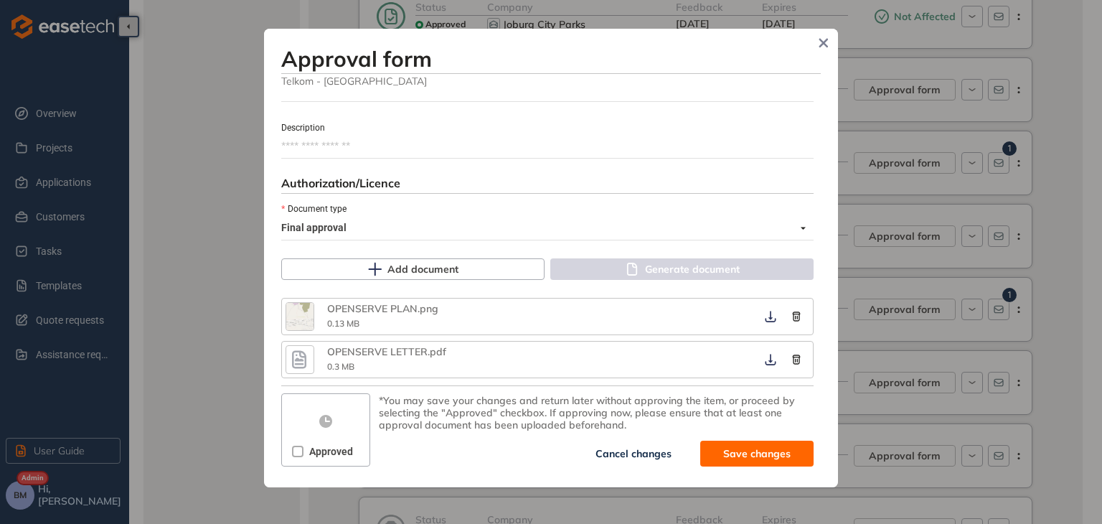
click at [301, 445] on span at bounding box center [297, 450] width 11 height 11
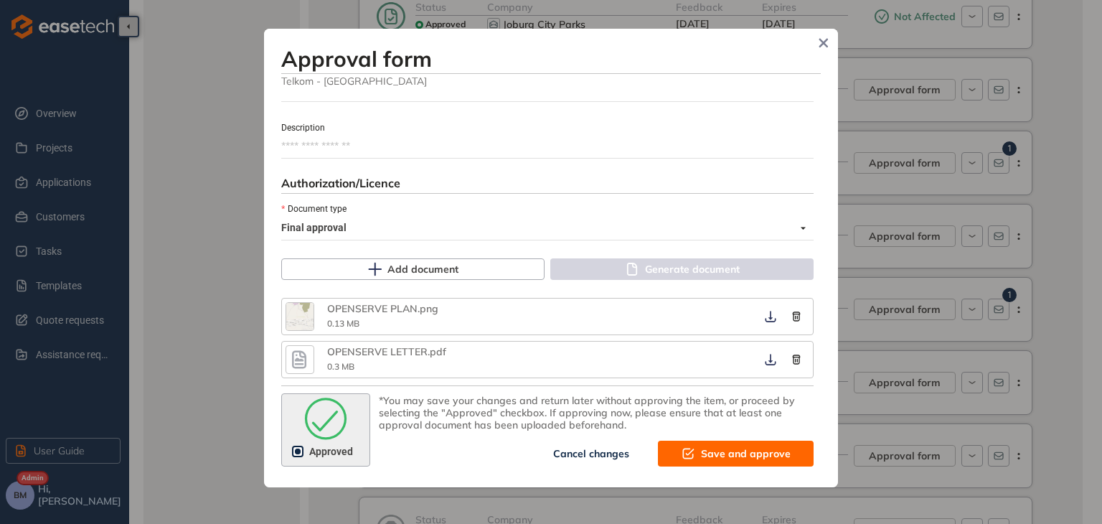
click at [723, 451] on span "Save and approve" at bounding box center [746, 453] width 90 height 16
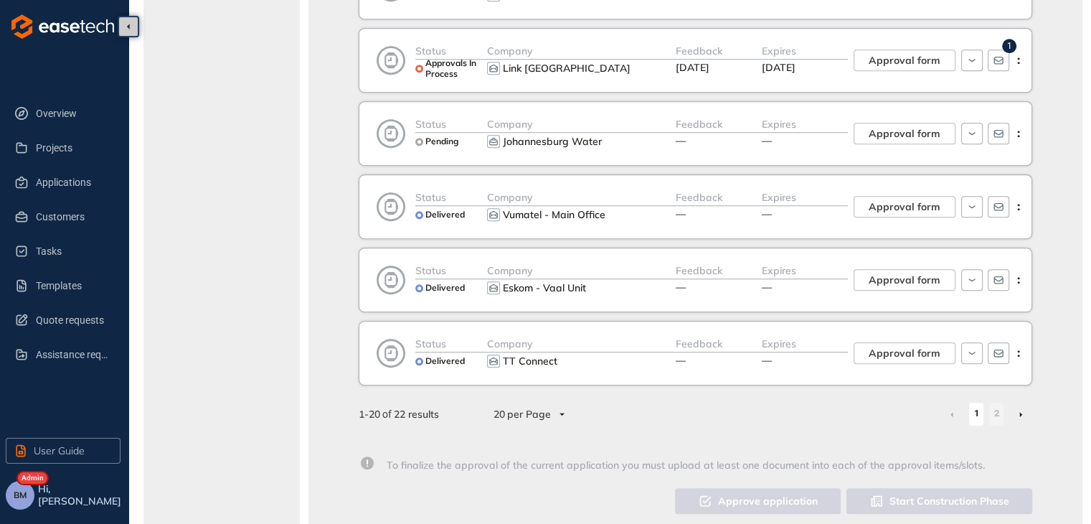
scroll to position [1268, 0]
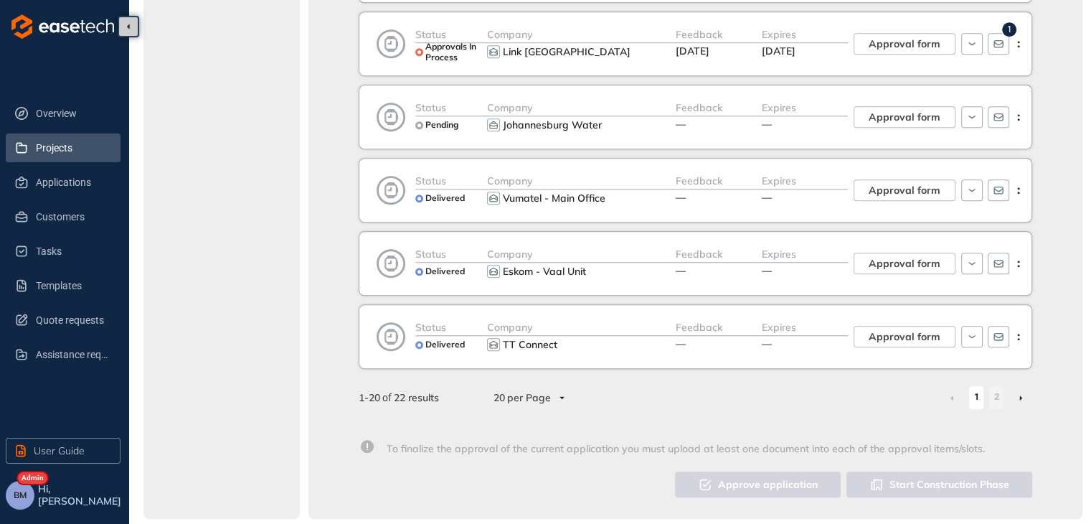
click at [60, 156] on span "Projects" at bounding box center [72, 147] width 73 height 29
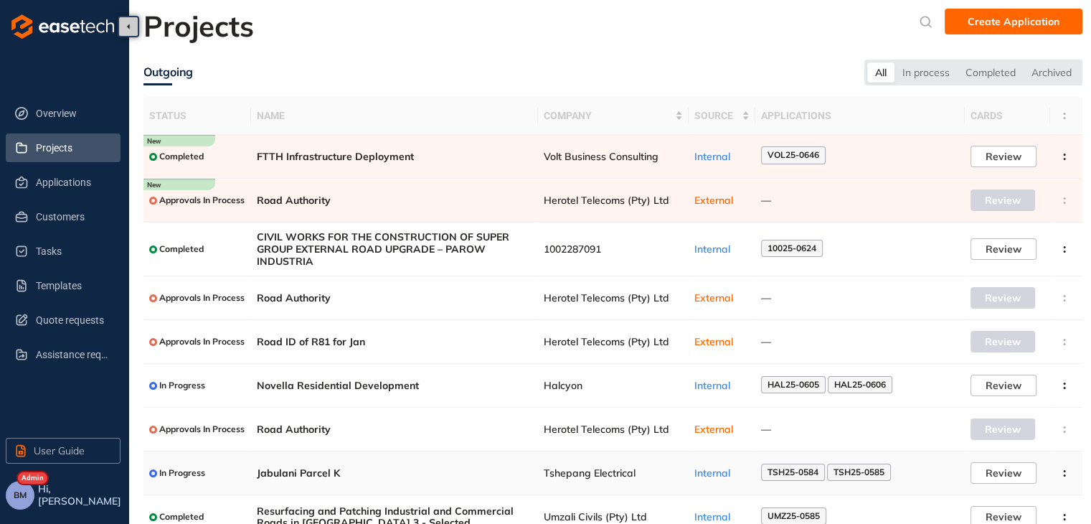
click at [574, 475] on span "Tshepang Electrical" at bounding box center [613, 473] width 139 height 12
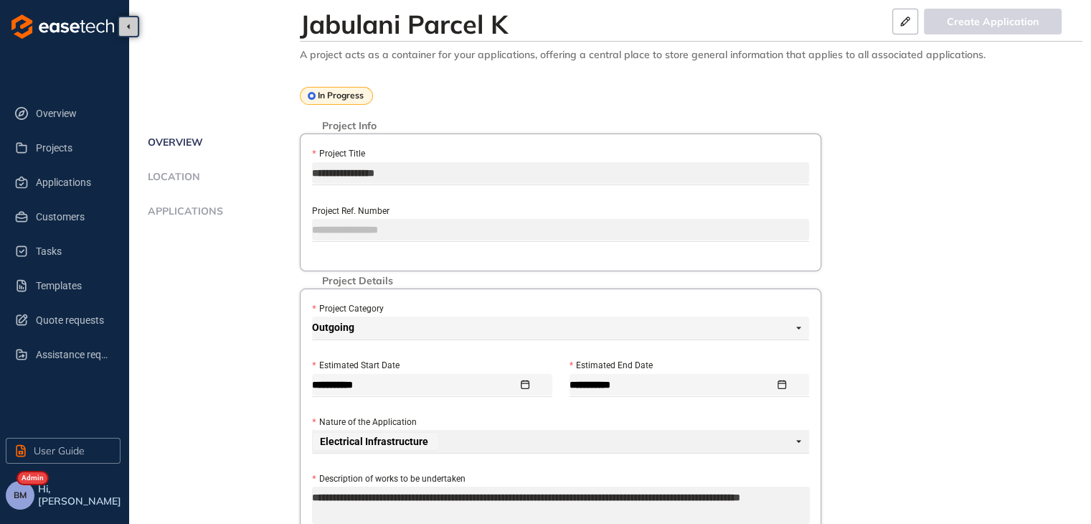
click at [199, 213] on span "Applications" at bounding box center [183, 211] width 80 height 12
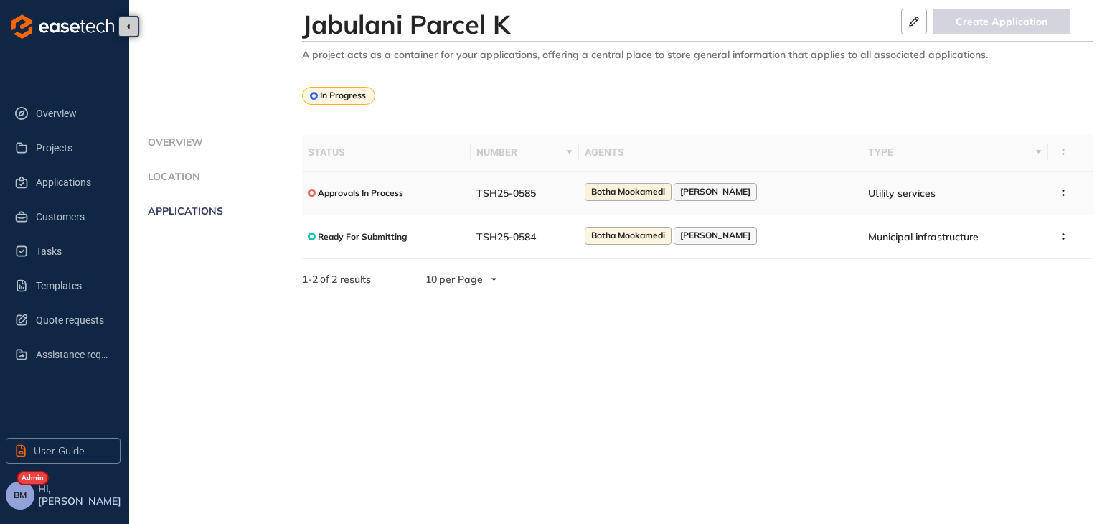
click at [556, 195] on td "TSH25-0585" at bounding box center [524, 193] width 108 height 44
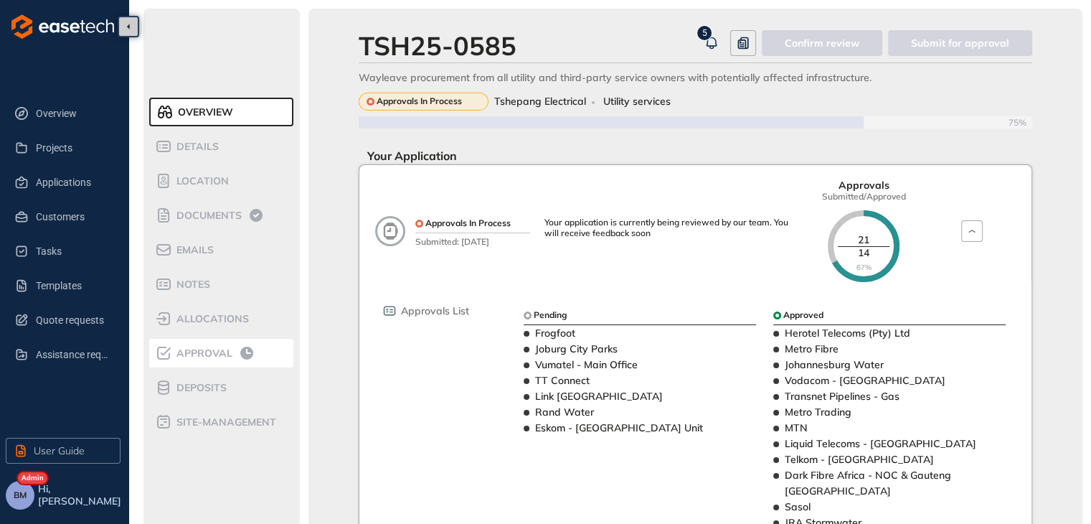
click at [205, 356] on span "Approval" at bounding box center [202, 353] width 60 height 12
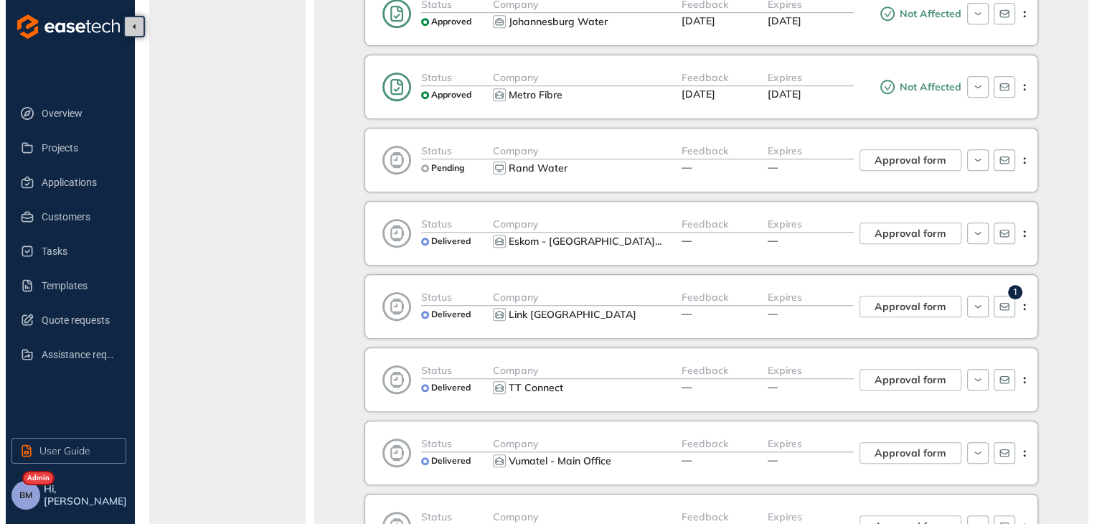
scroll to position [1147, 0]
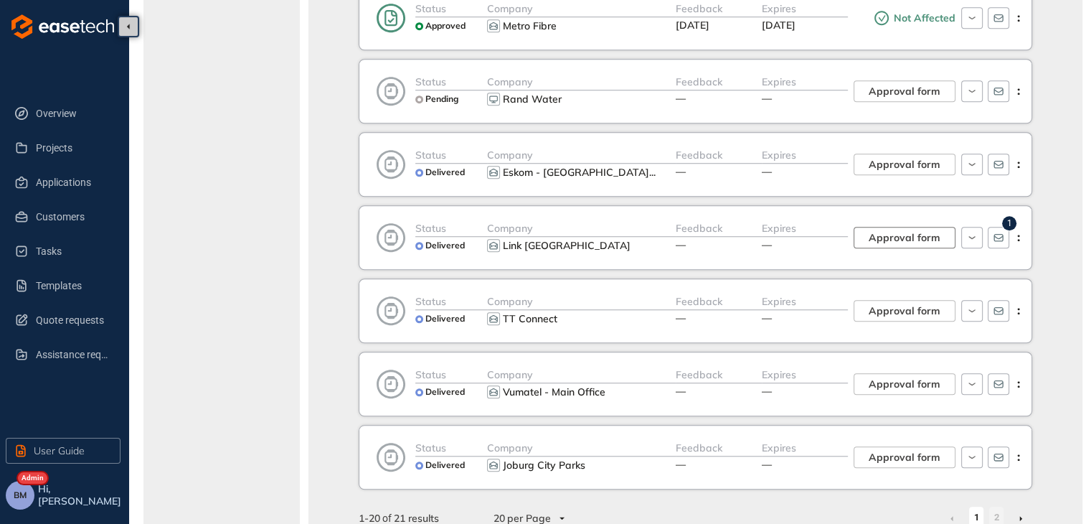
click at [866, 237] on button "Approval form" at bounding box center [904, 238] width 102 height 22
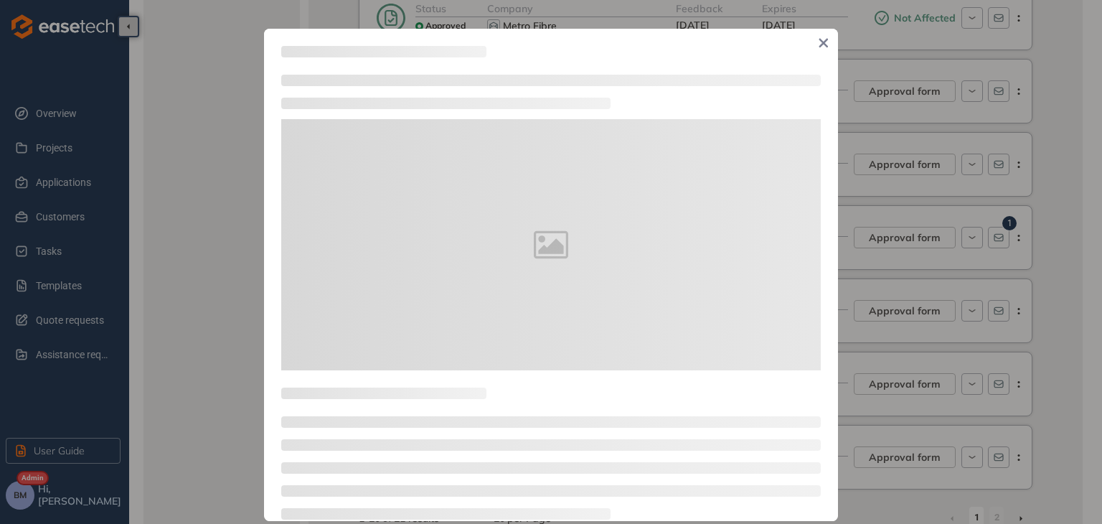
type textarea "**********"
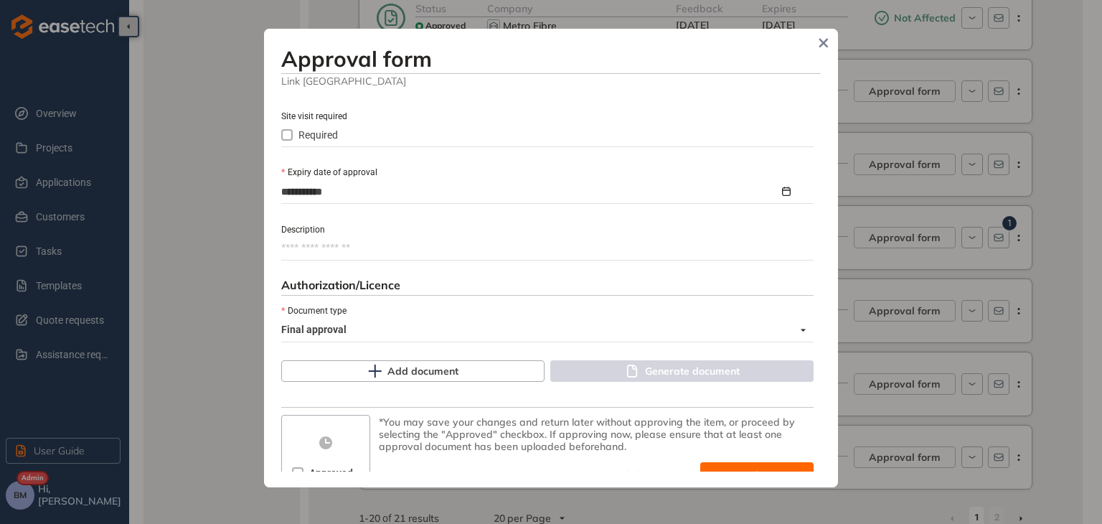
scroll to position [645, 0]
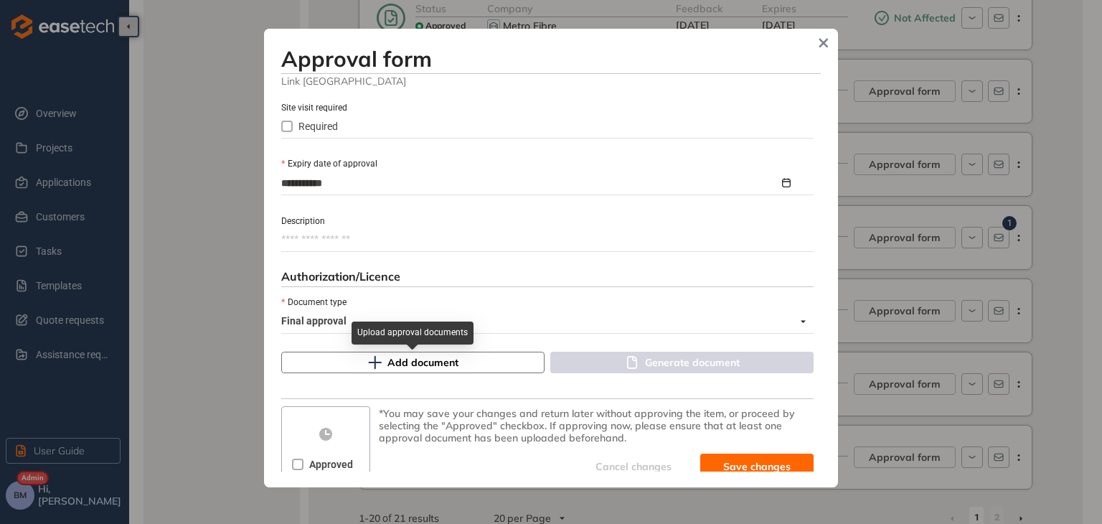
click at [376, 359] on icon "button" at bounding box center [374, 362] width 14 height 14
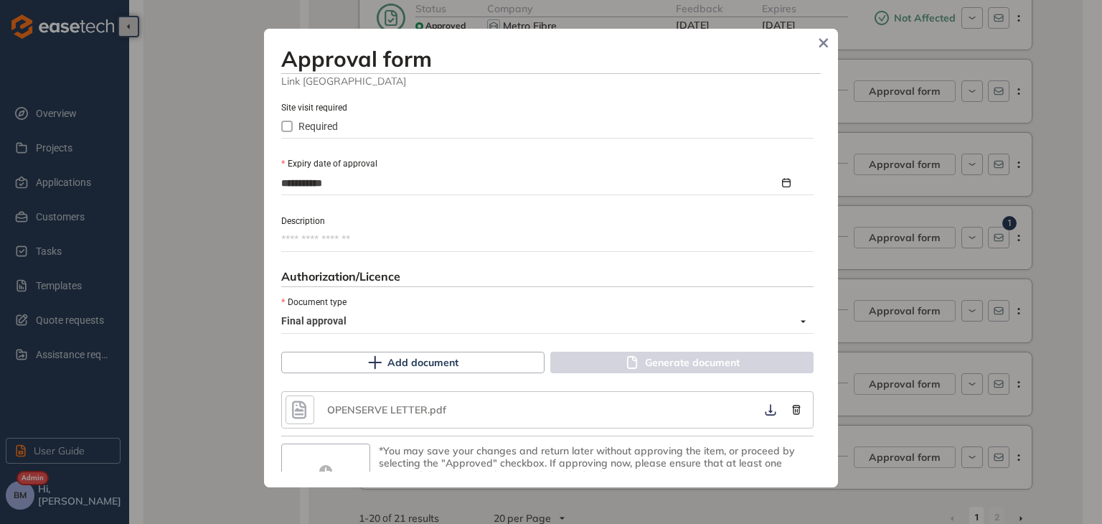
scroll to position [696, 0]
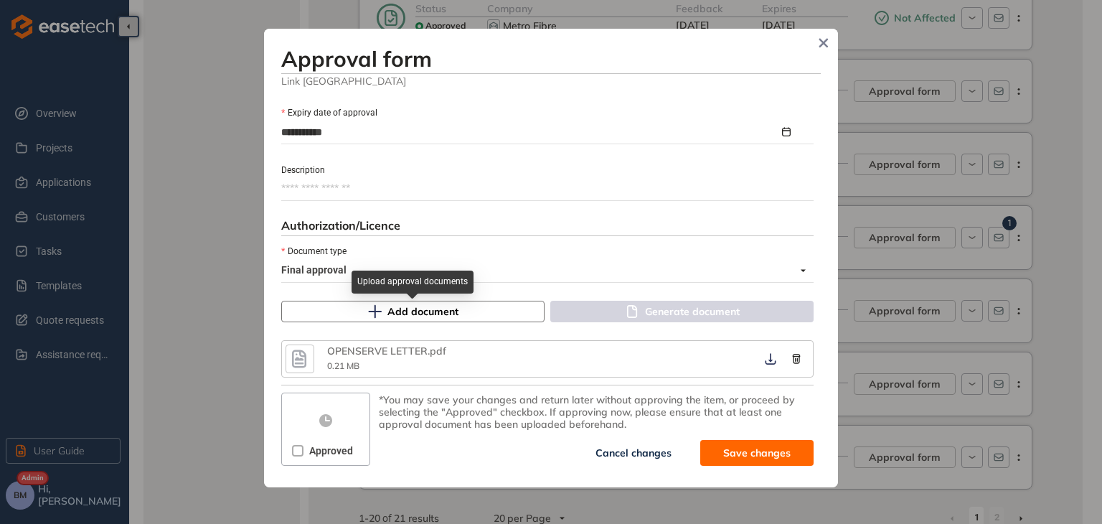
click at [411, 312] on span "Add document" at bounding box center [422, 311] width 71 height 16
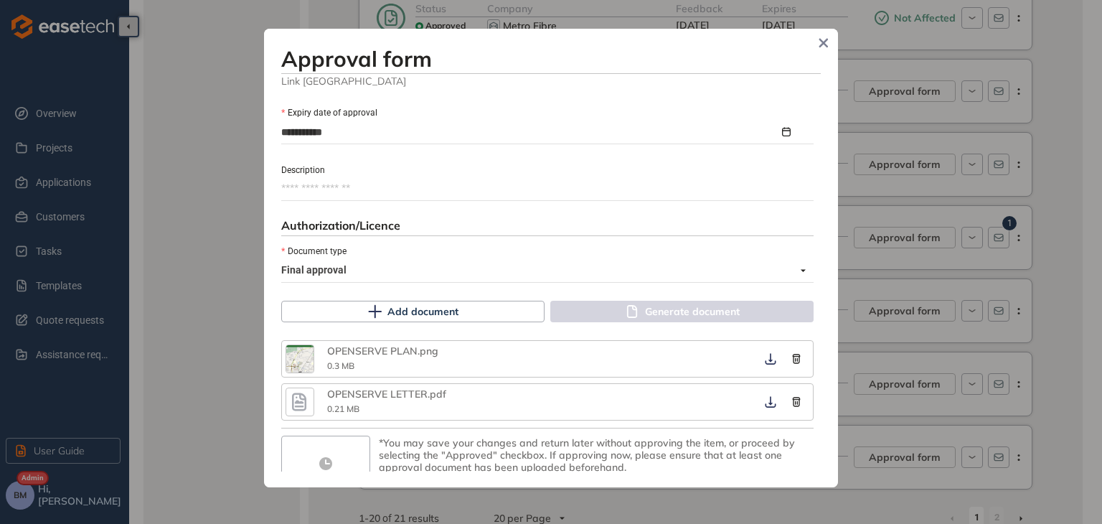
scroll to position [739, 0]
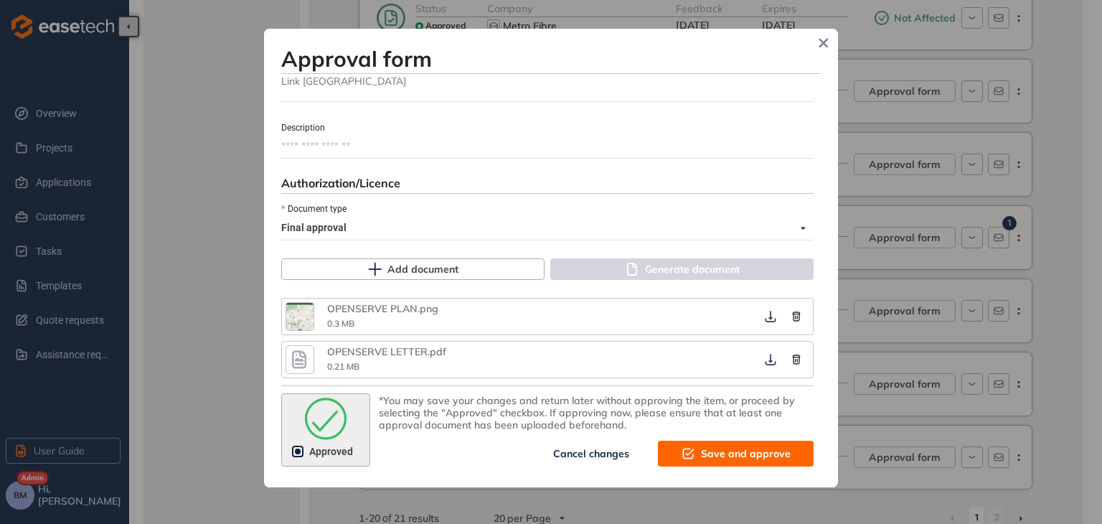
click at [691, 454] on button "Save and approve" at bounding box center [736, 453] width 156 height 26
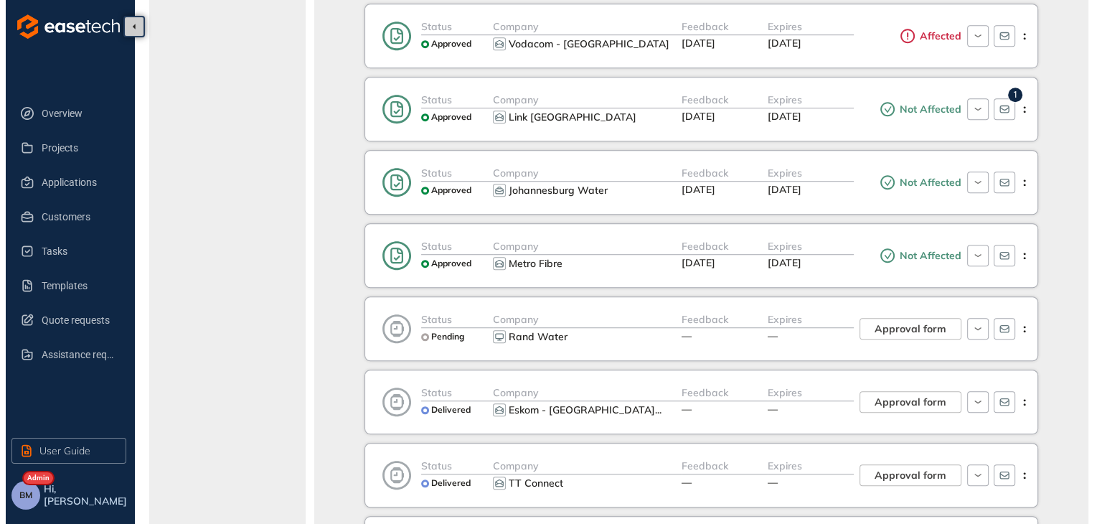
scroll to position [1004, 0]
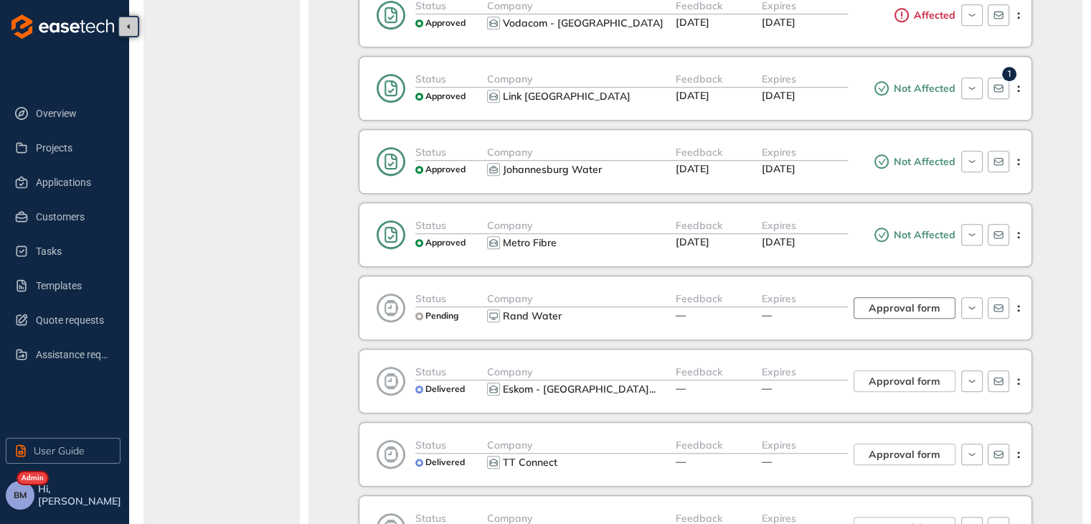
click at [894, 305] on span "Approval form" at bounding box center [904, 308] width 72 height 16
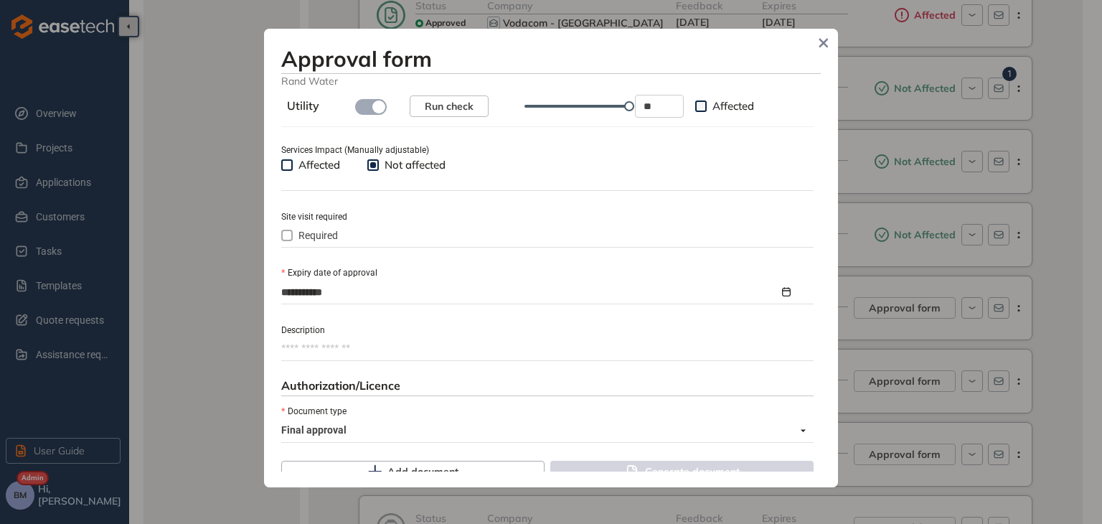
scroll to position [574, 0]
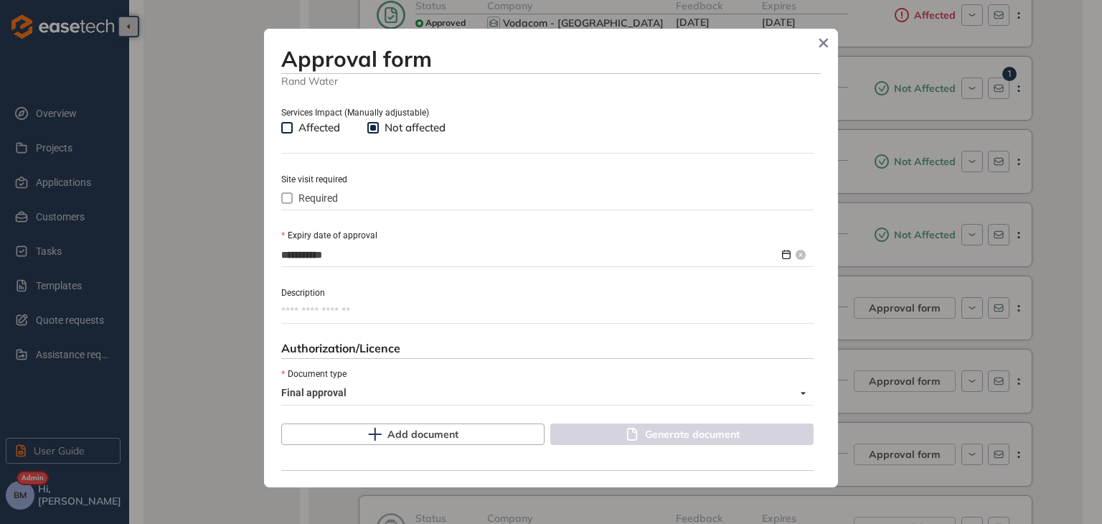
click at [344, 258] on input "**********" at bounding box center [530, 255] width 498 height 16
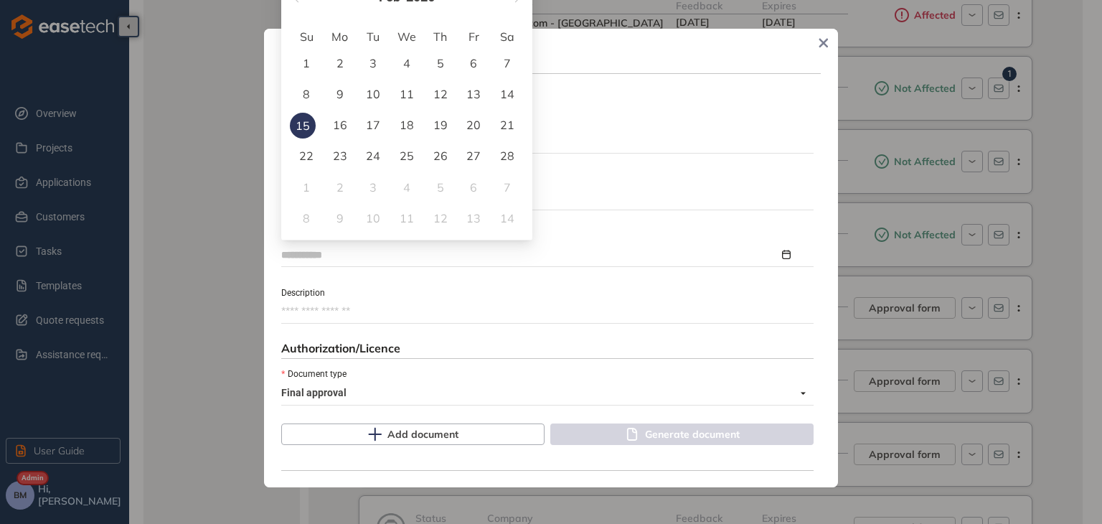
type input "**********"
click at [475, 160] on div "27" at bounding box center [473, 155] width 17 height 17
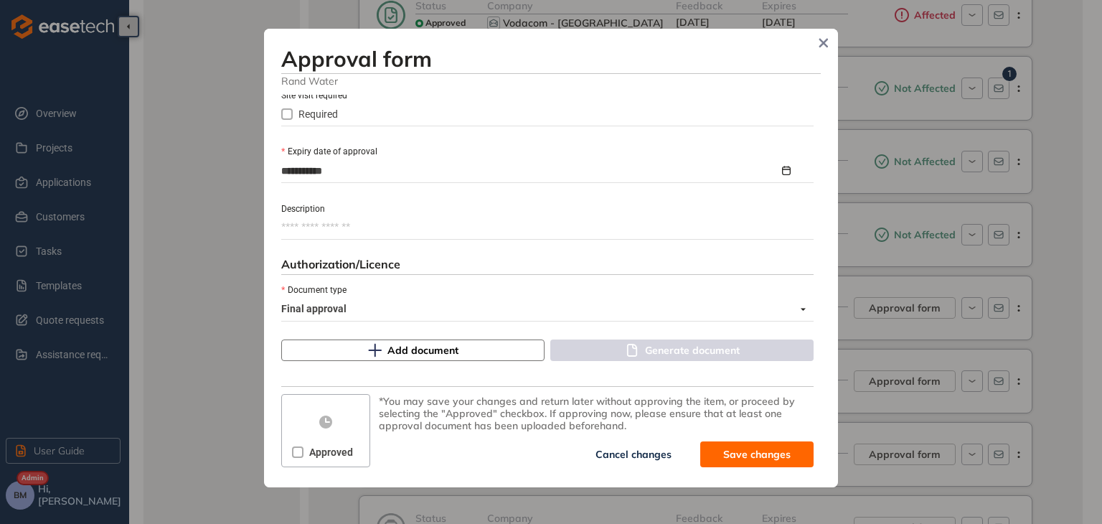
scroll to position [659, 0]
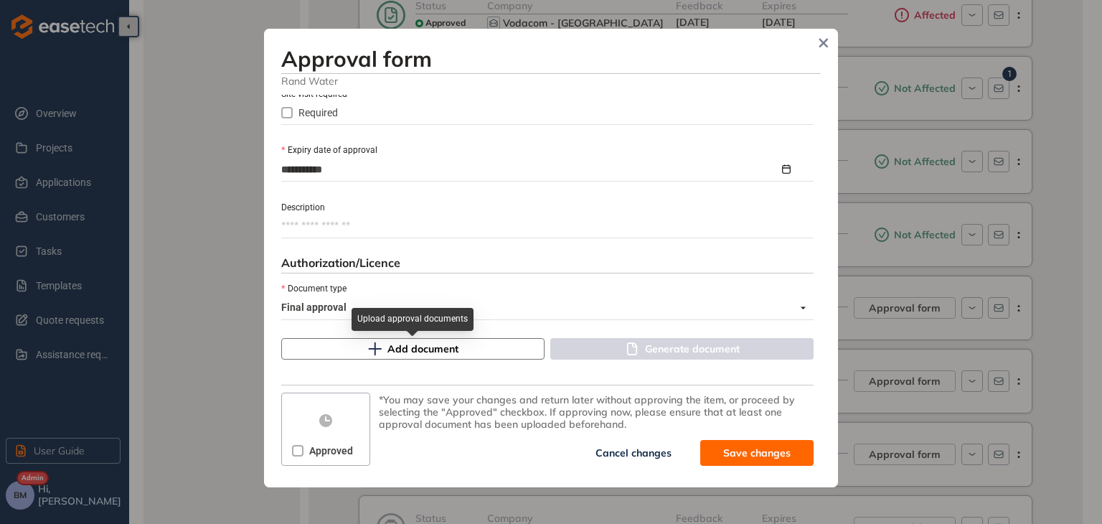
click at [390, 347] on span "Add document" at bounding box center [422, 349] width 71 height 16
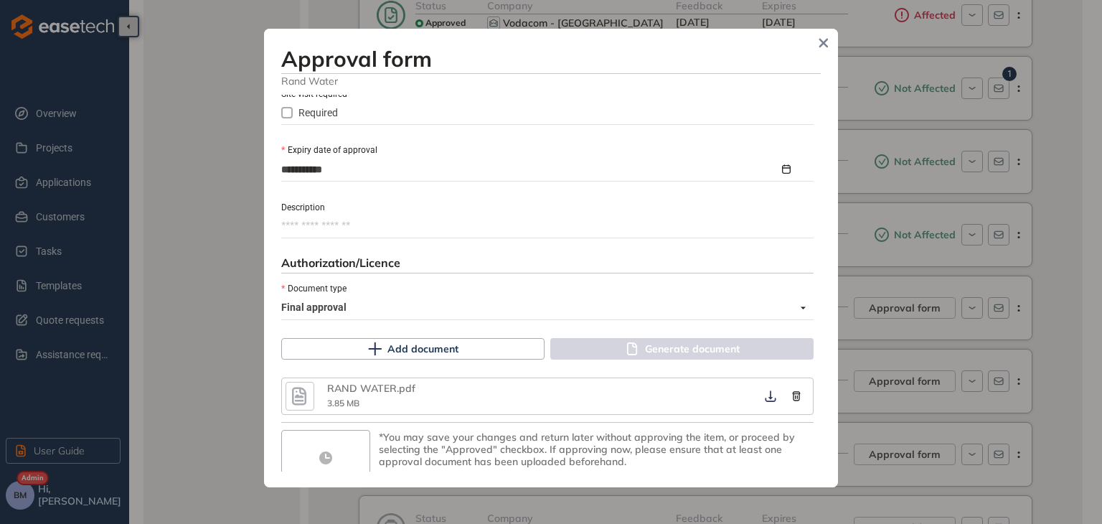
scroll to position [696, 0]
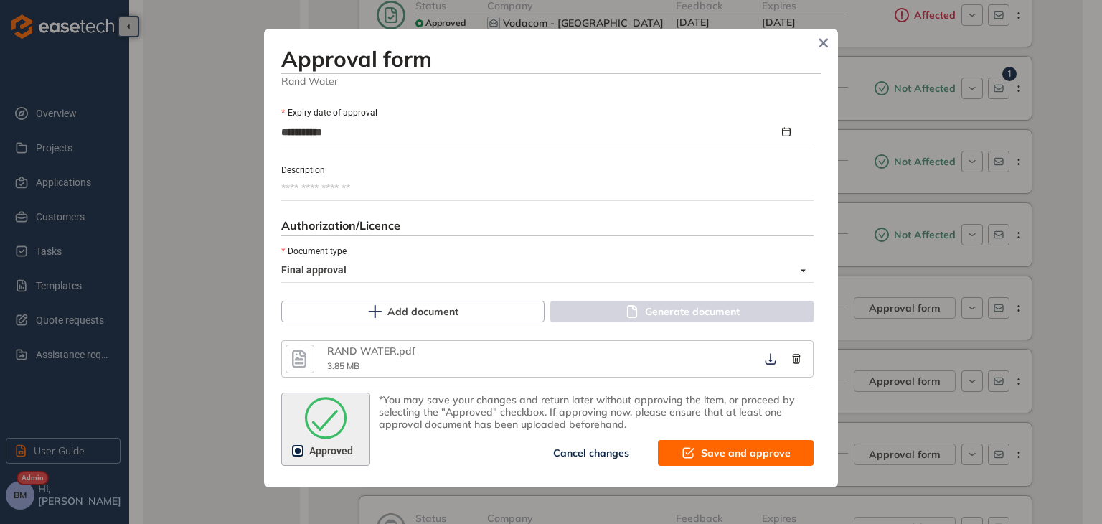
click at [724, 446] on span "Save and approve" at bounding box center [746, 453] width 90 height 16
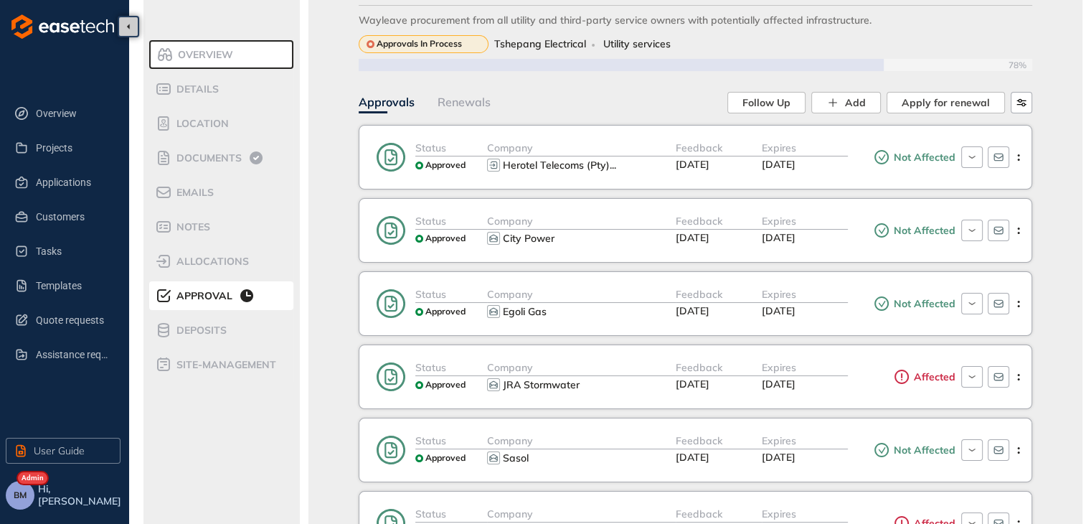
scroll to position [0, 0]
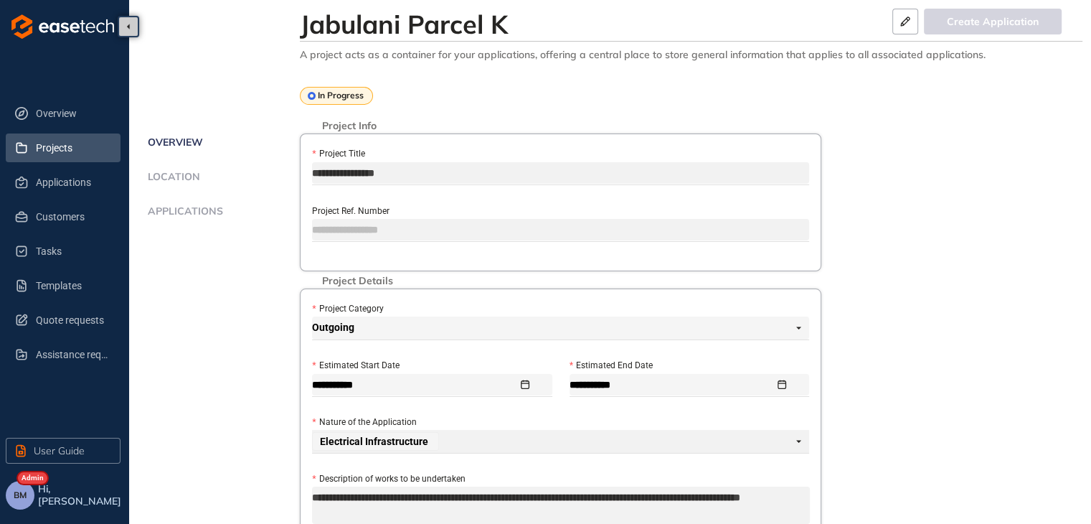
click at [65, 147] on span "Projects" at bounding box center [72, 147] width 73 height 29
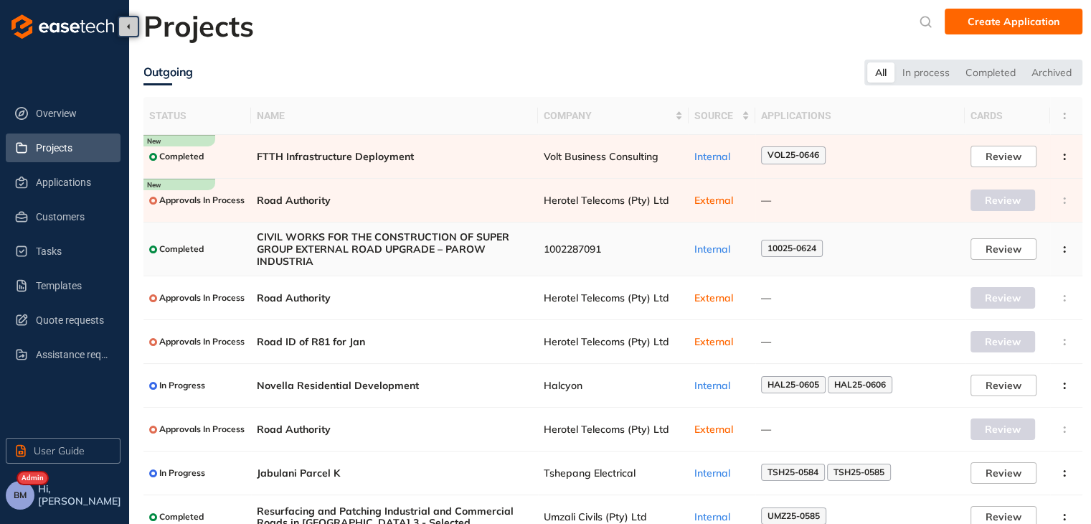
scroll to position [103, 0]
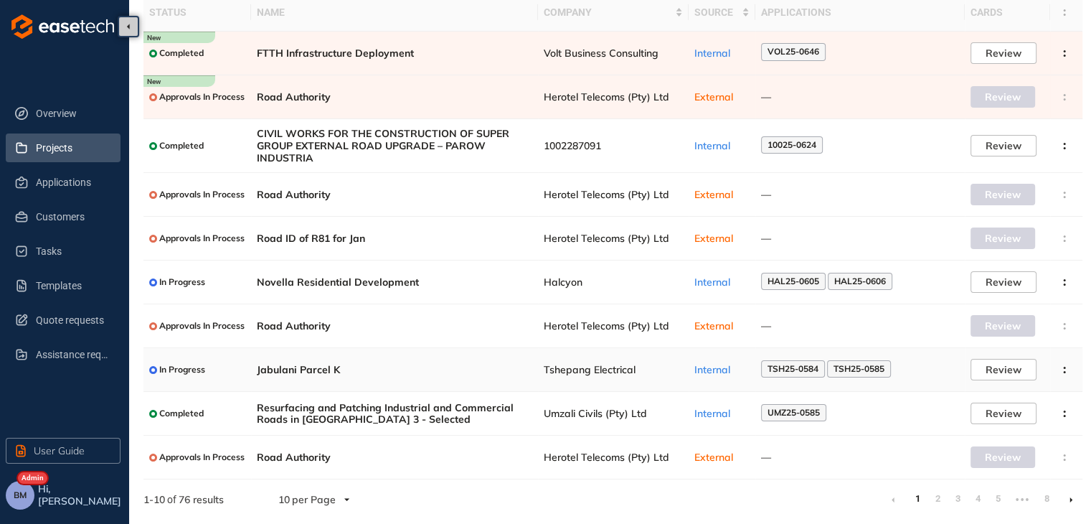
click at [596, 366] on span "Tshepang Electrical" at bounding box center [613, 370] width 139 height 12
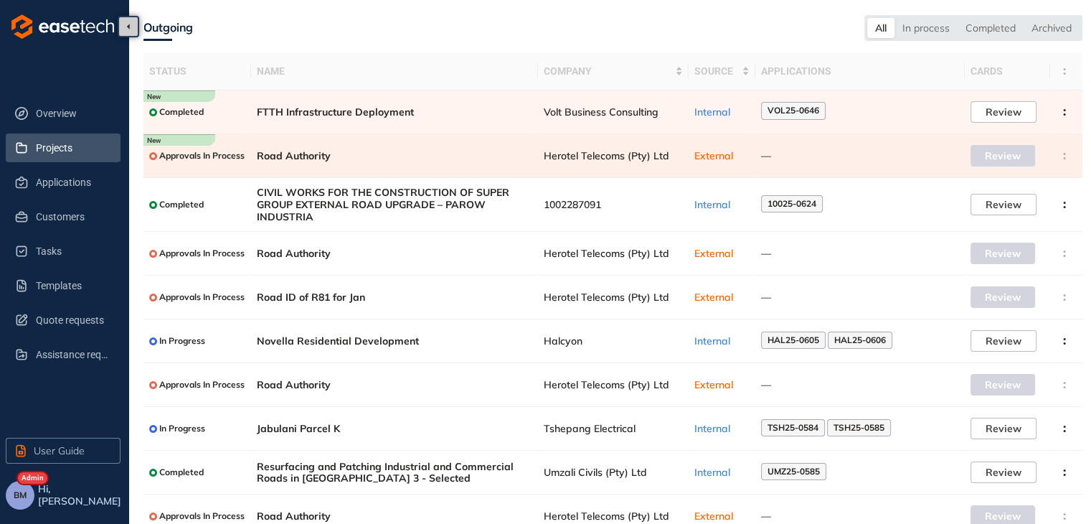
scroll to position [103, 0]
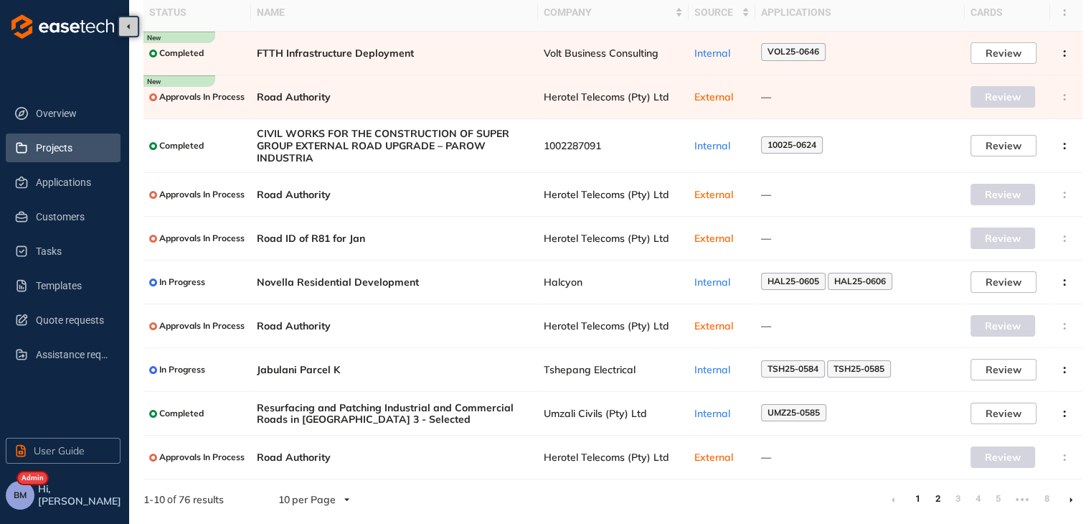
click at [937, 493] on link "2" at bounding box center [937, 499] width 14 height 22
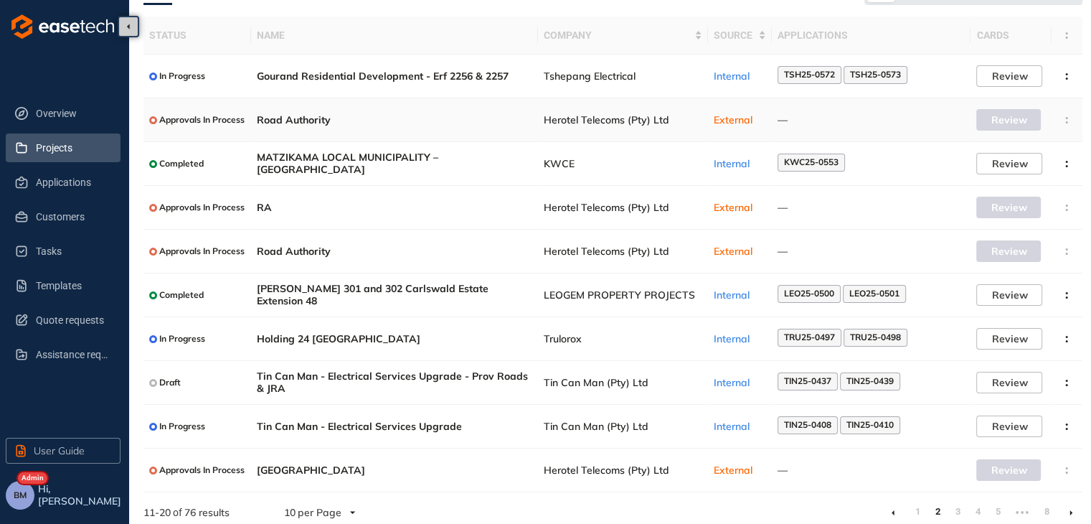
scroll to position [93, 0]
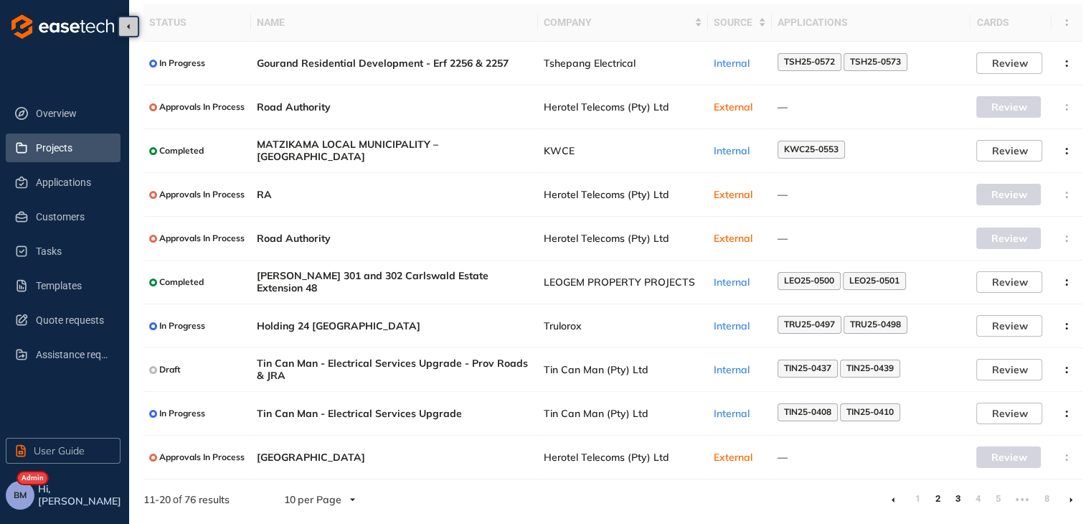
click at [957, 500] on link "3" at bounding box center [957, 499] width 14 height 22
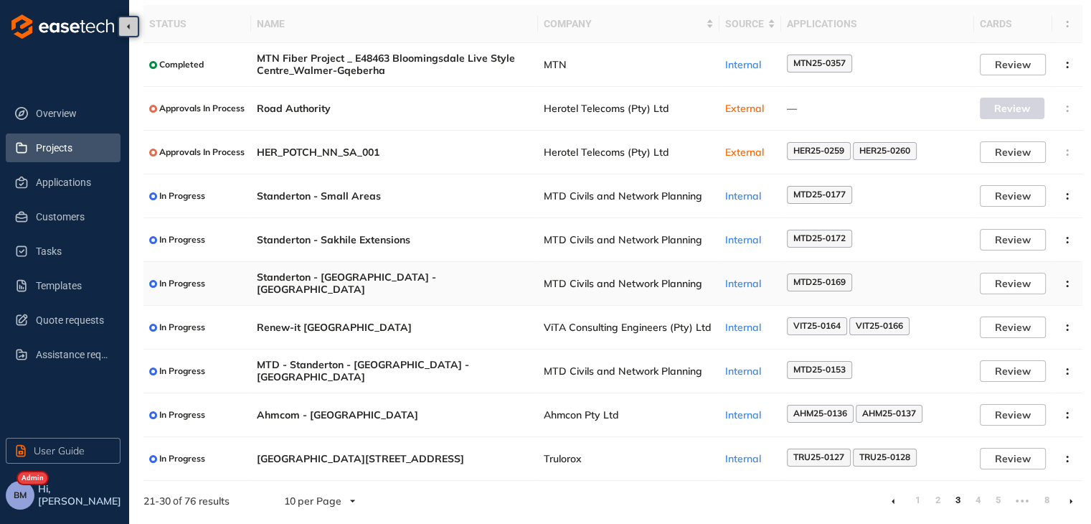
scroll to position [93, 0]
click at [938, 500] on link "2" at bounding box center [937, 499] width 14 height 22
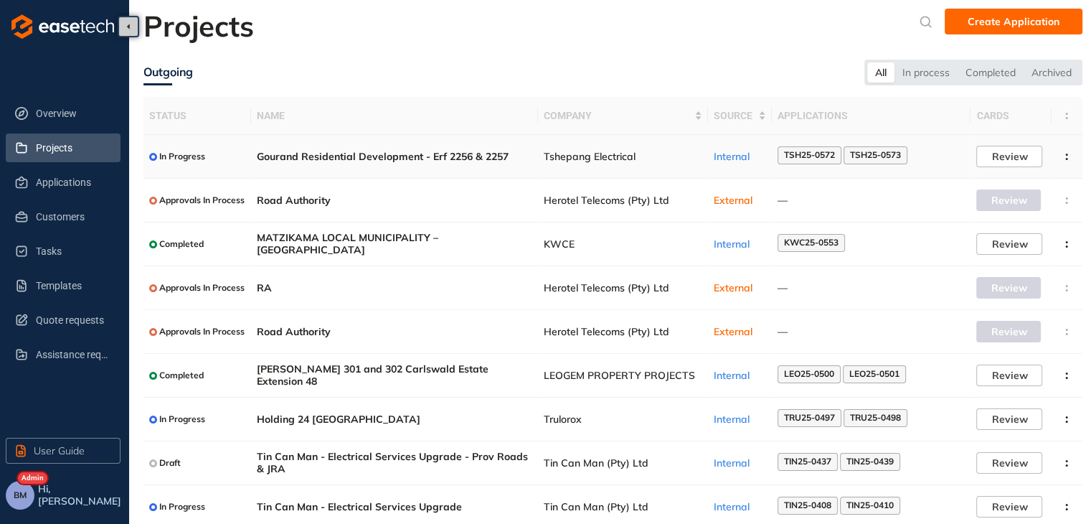
click at [541, 164] on td "Tshepang Electrical" at bounding box center [623, 157] width 170 height 44
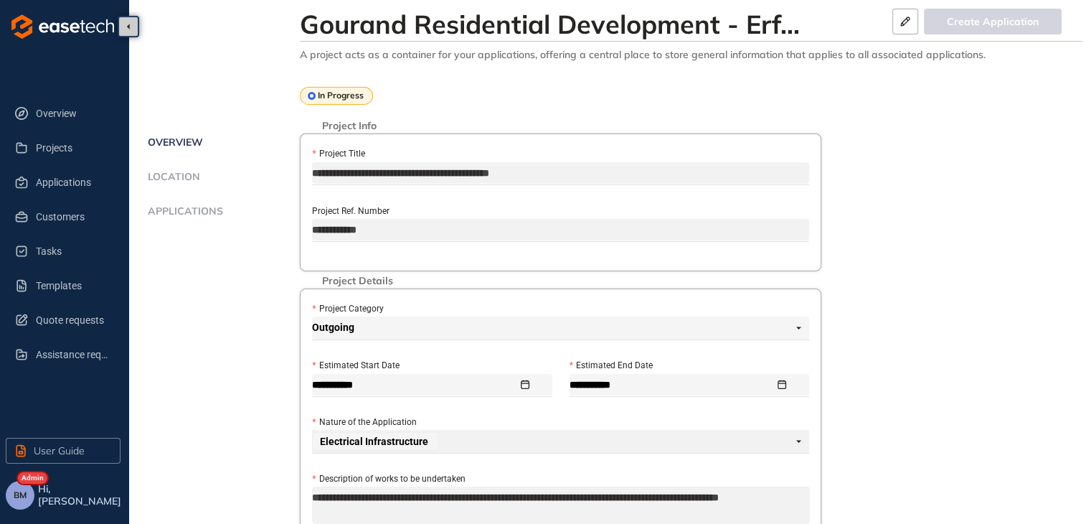
click at [162, 211] on span "Applications" at bounding box center [183, 211] width 80 height 12
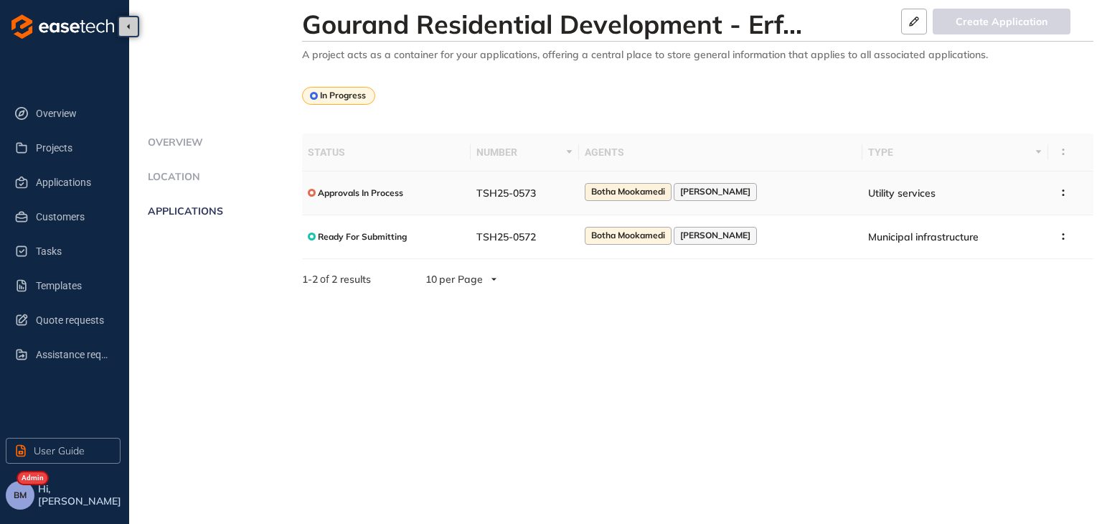
click at [493, 196] on span "TSH25-0573" at bounding box center [506, 192] width 60 height 13
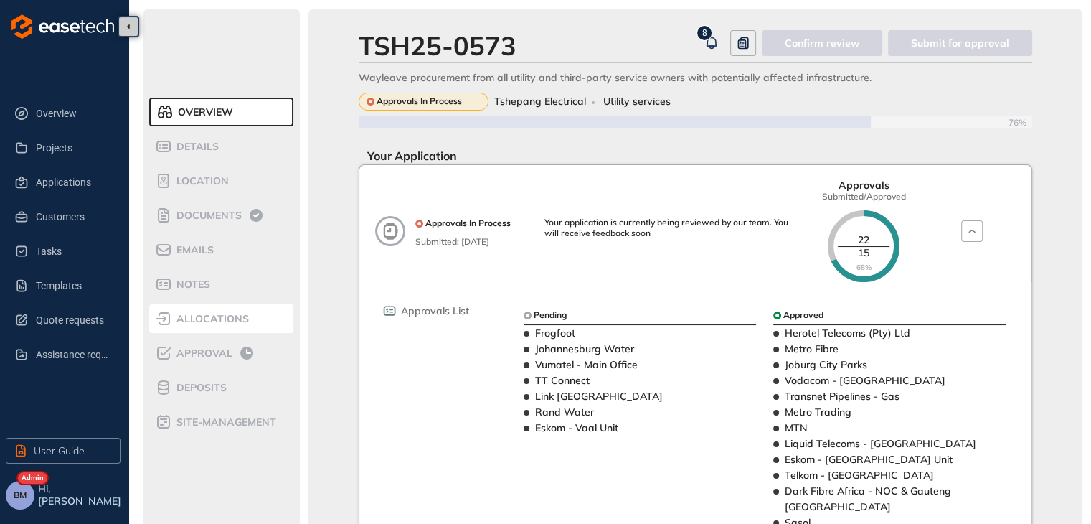
click at [197, 321] on span "allocations" at bounding box center [210, 319] width 77 height 12
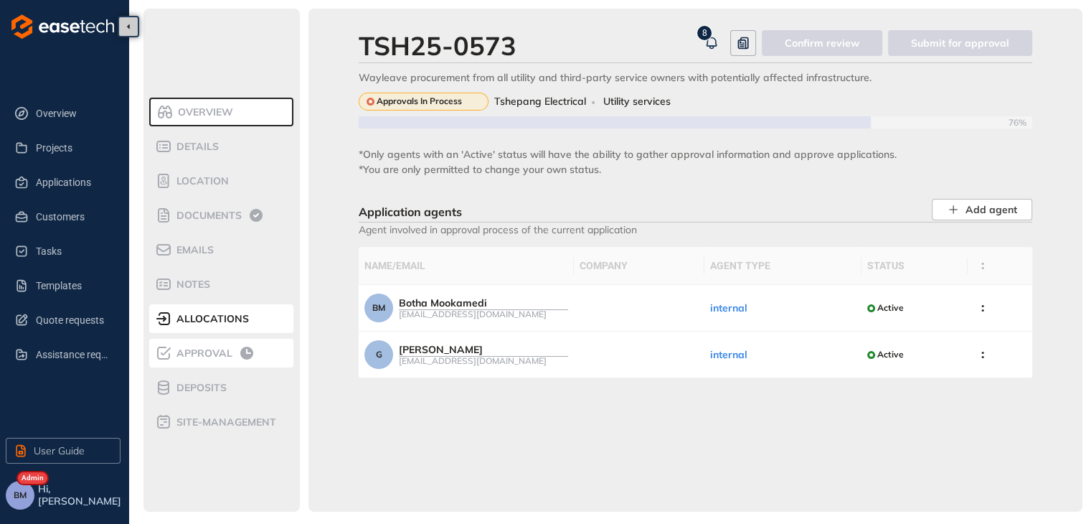
click at [196, 358] on span "Approval" at bounding box center [202, 353] width 60 height 12
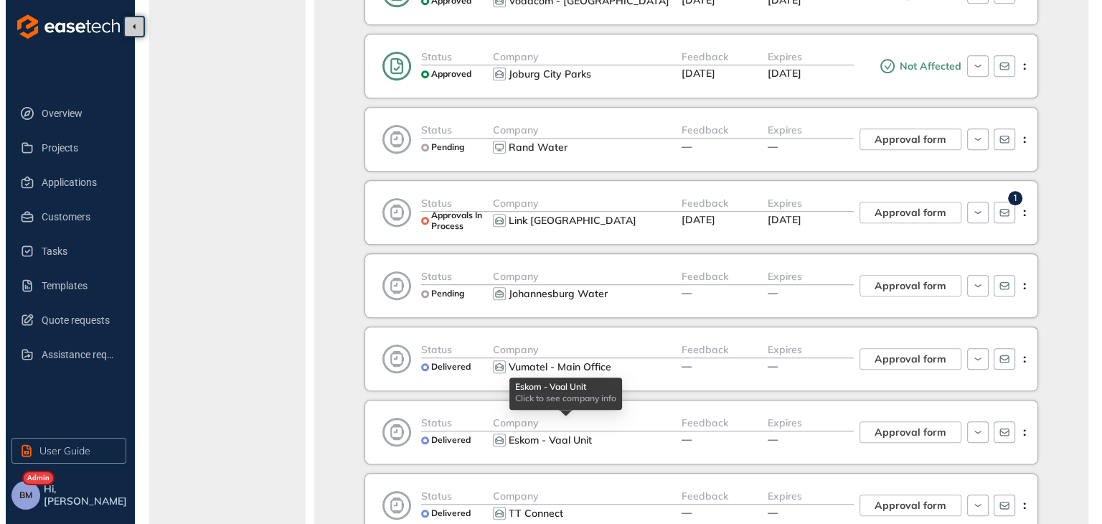
scroll to position [1053, 0]
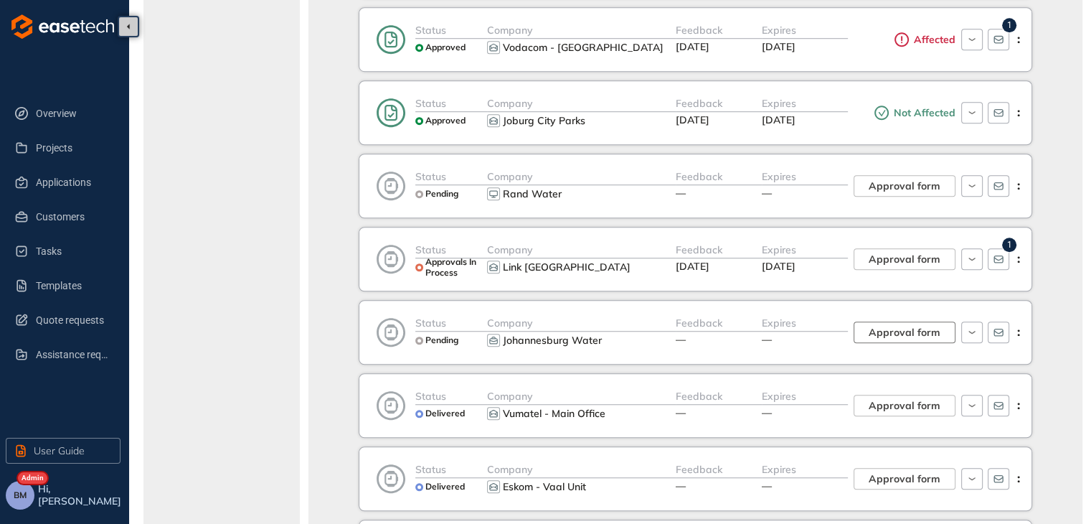
click at [892, 330] on span "Approval form" at bounding box center [904, 332] width 72 height 16
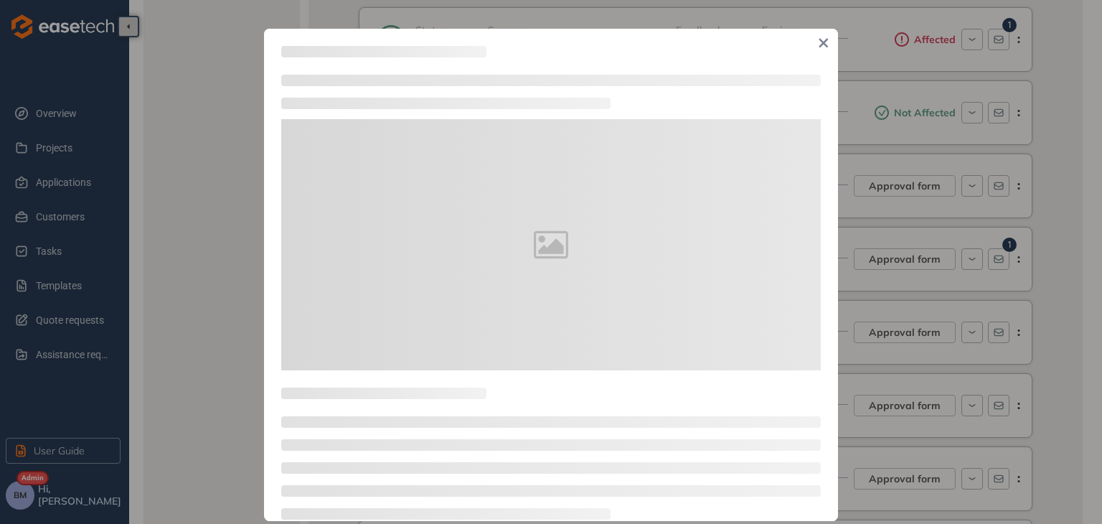
type textarea "**********"
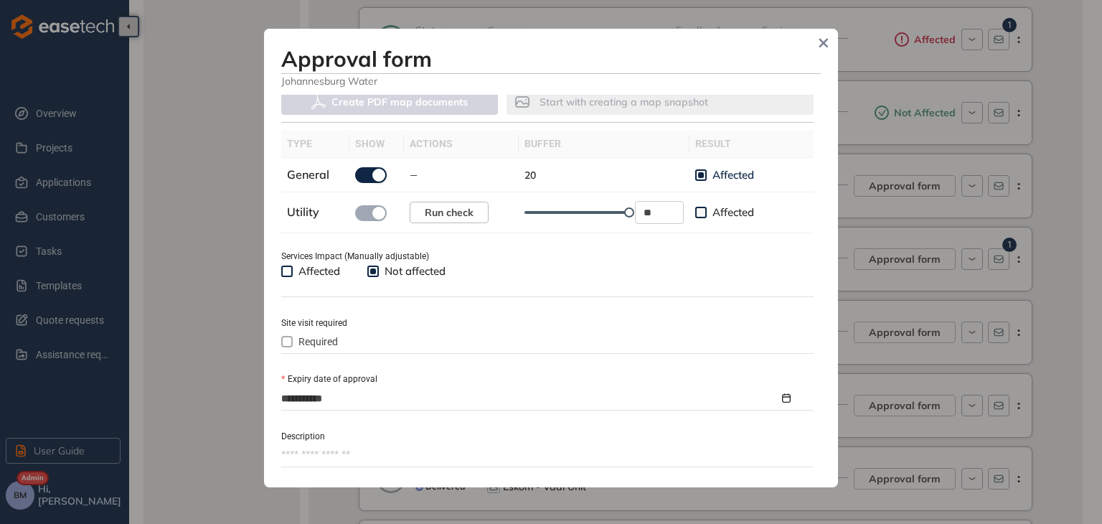
scroll to position [502, 0]
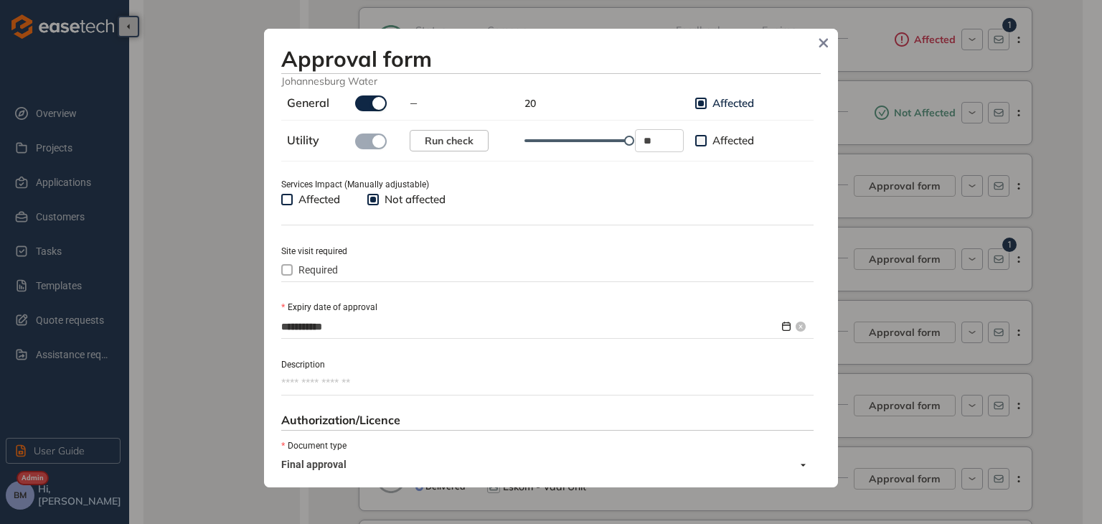
click at [297, 328] on input "**********" at bounding box center [530, 326] width 498 height 16
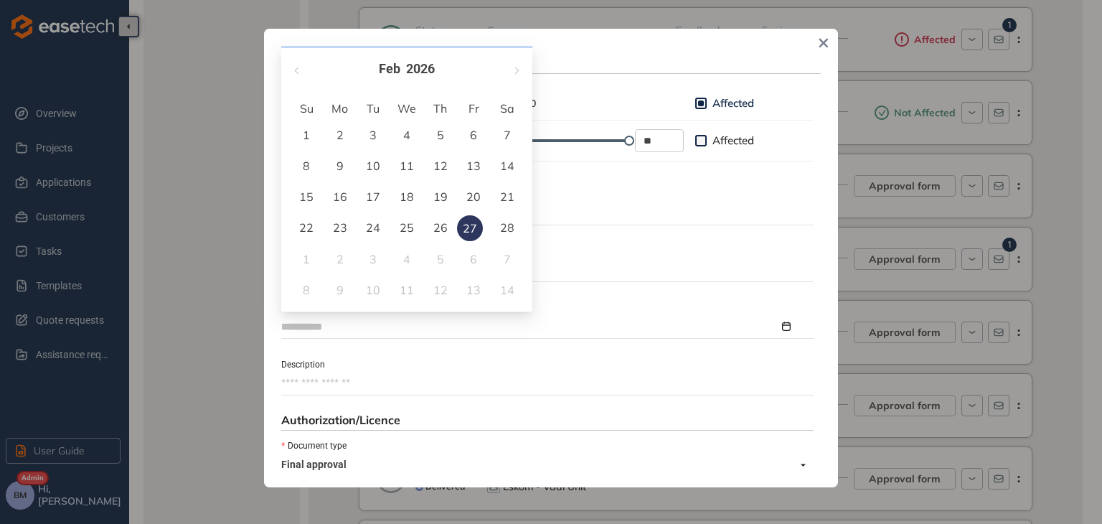
type input "**********"
click at [404, 194] on div "18" at bounding box center [406, 196] width 17 height 17
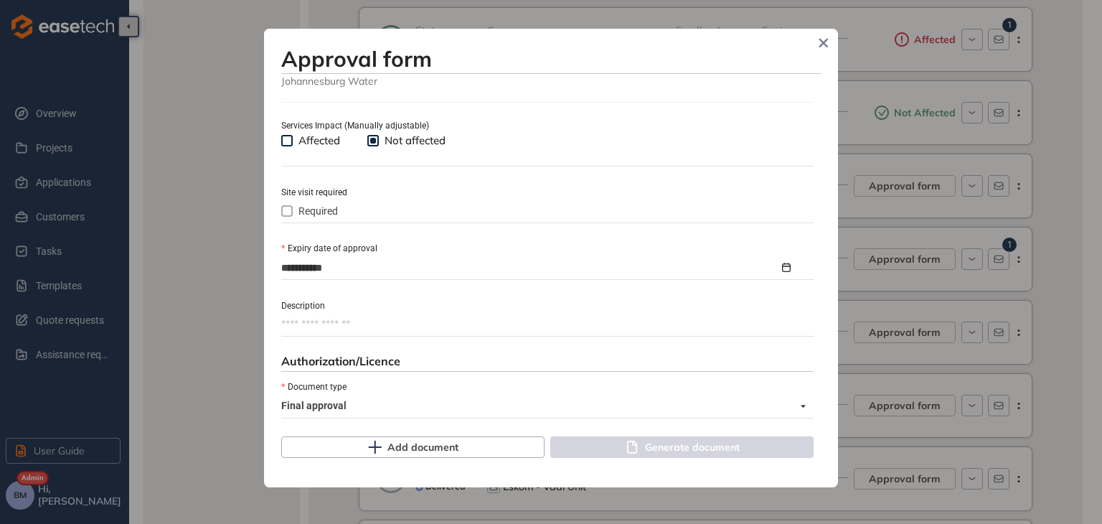
scroll to position [645, 0]
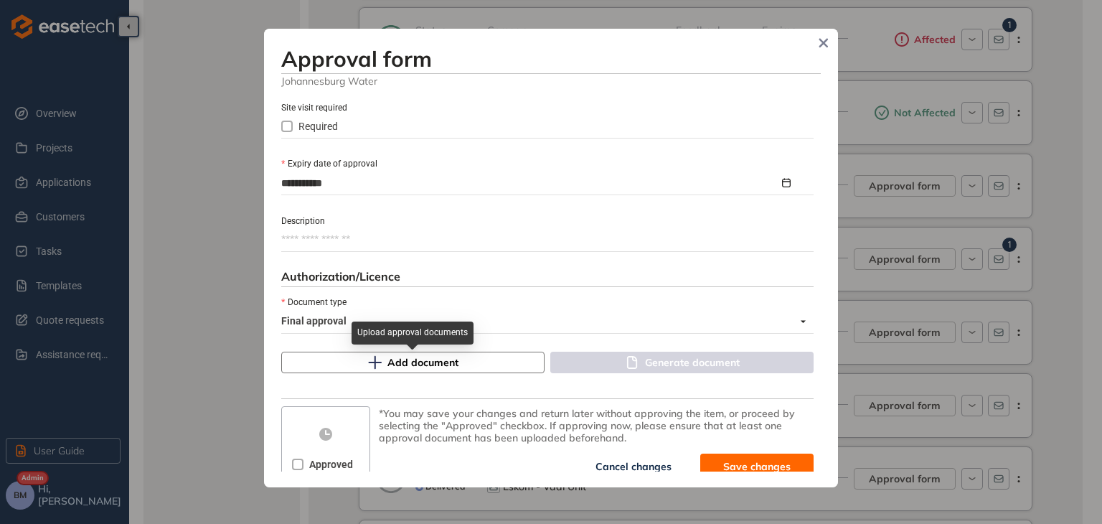
click at [336, 358] on button "Add document" at bounding box center [412, 362] width 263 height 22
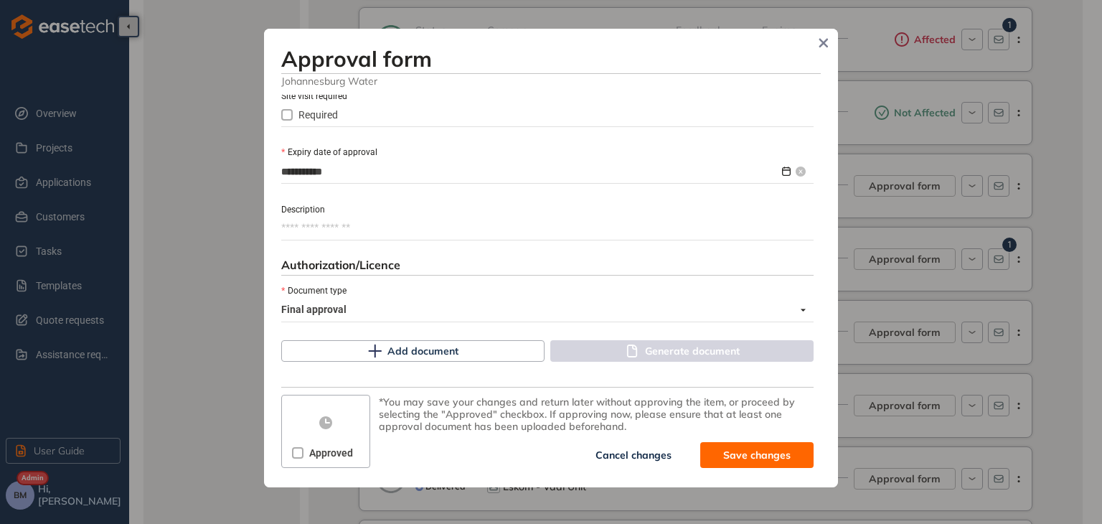
scroll to position [659, 0]
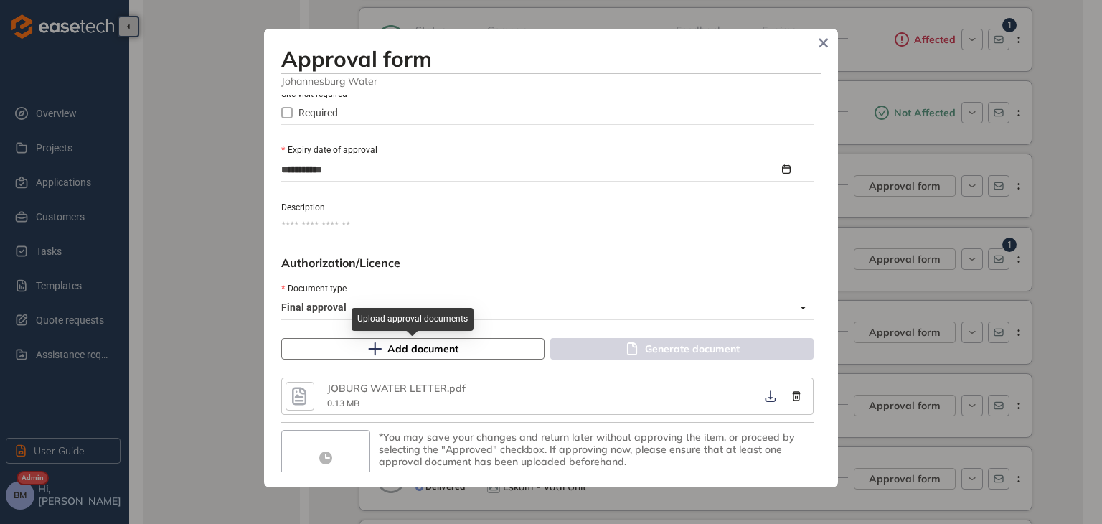
click at [399, 351] on span "Add document" at bounding box center [422, 349] width 71 height 16
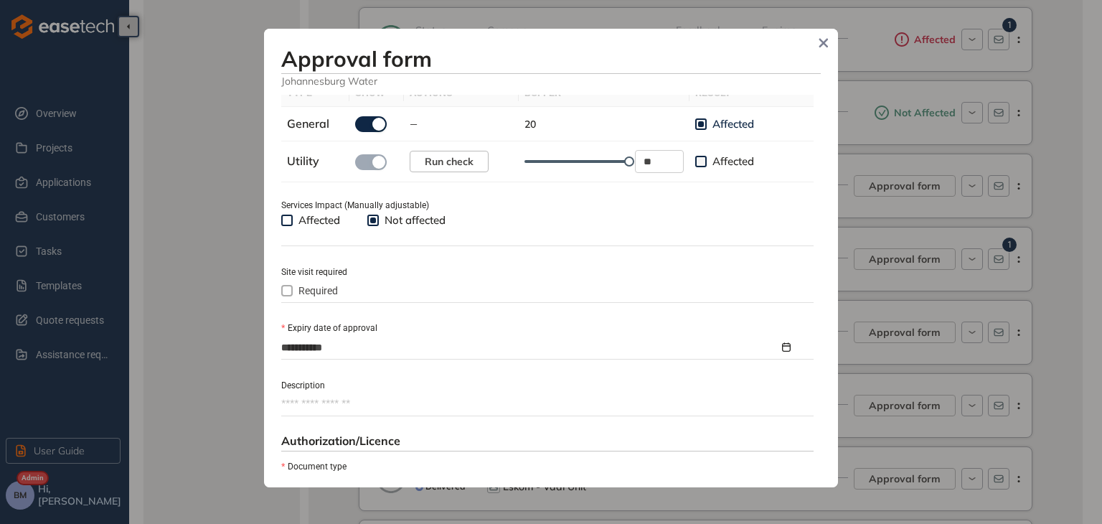
scroll to position [696, 0]
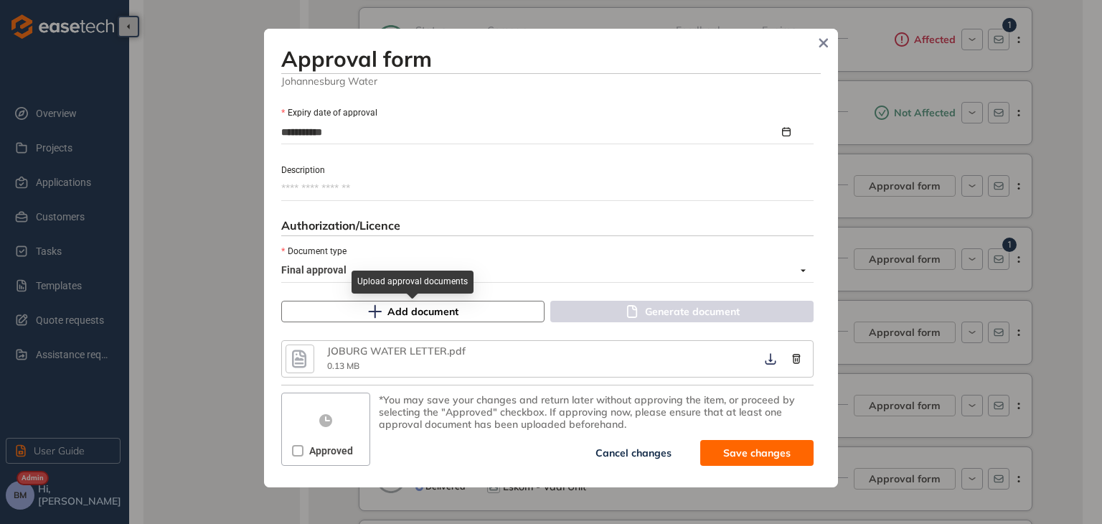
click at [387, 313] on span "Add document" at bounding box center [422, 311] width 71 height 16
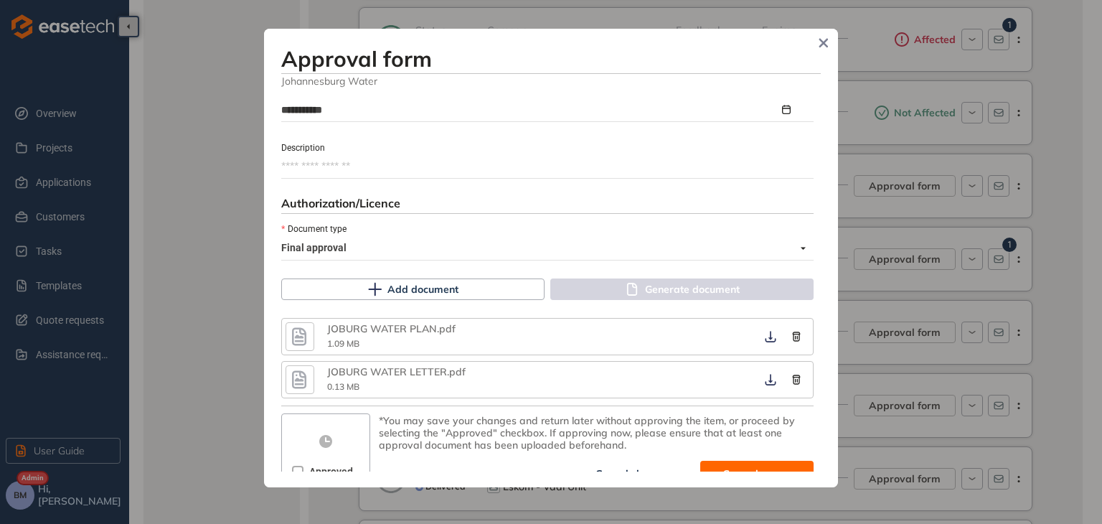
scroll to position [739, 0]
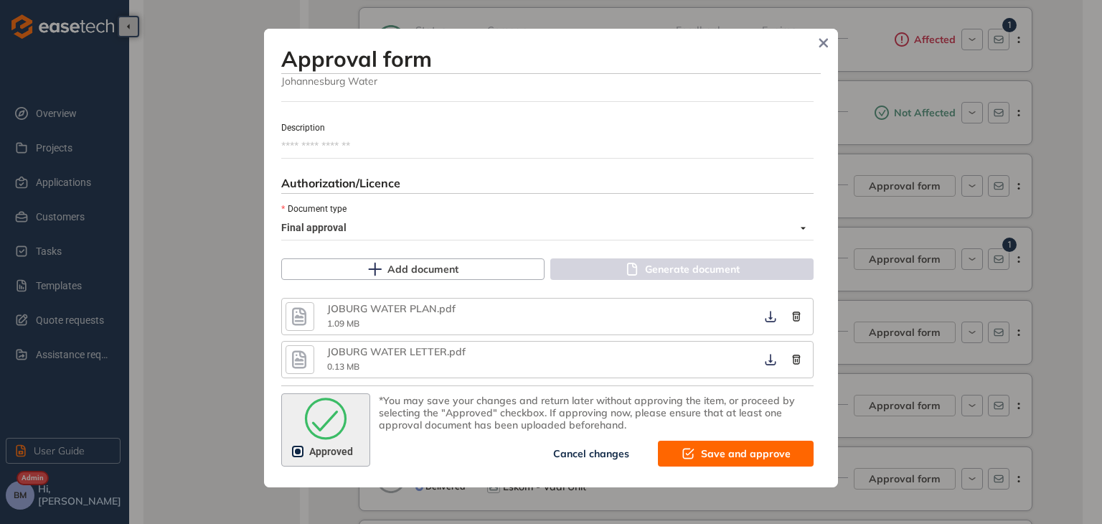
click at [747, 456] on span "Save and approve" at bounding box center [746, 453] width 90 height 16
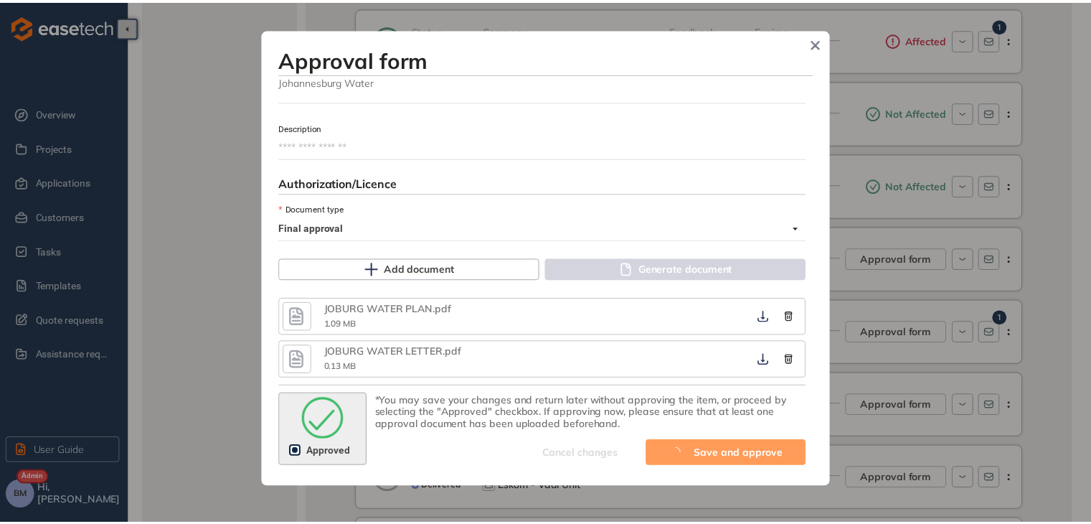
scroll to position [921, 0]
